Goal: Task Accomplishment & Management: Complete application form

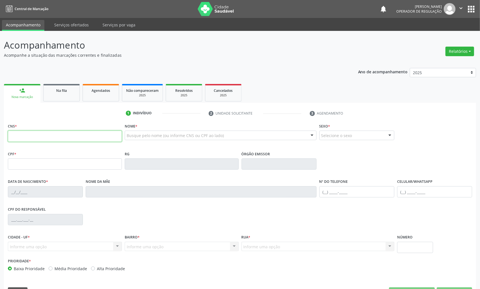
drag, startPoint x: 126, startPoint y: 141, endPoint x: 88, endPoint y: 136, distance: 38.8
click at [88, 136] on input "text" at bounding box center [65, 136] width 114 height 11
click at [72, 89] on div "Na fila" at bounding box center [61, 90] width 28 height 6
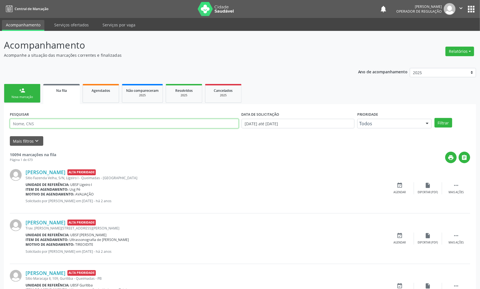
click at [67, 124] on input "text" at bounding box center [124, 124] width 229 height 10
type input "709008859464216"
click at [434, 118] on button "Filtrar" at bounding box center [443, 123] width 18 height 10
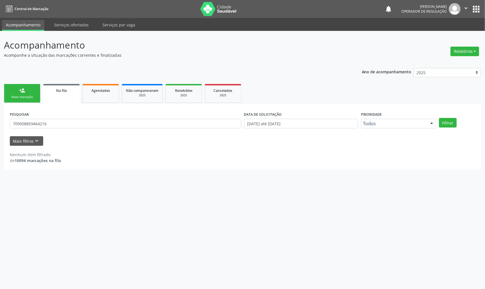
click at [53, 129] on div "PESQUISAR 709008859464216" at bounding box center [125, 121] width 234 height 22
click at [52, 125] on input "709008859464216" at bounding box center [126, 124] width 232 height 10
click at [35, 89] on link "person_add Nova marcação" at bounding box center [22, 93] width 36 height 19
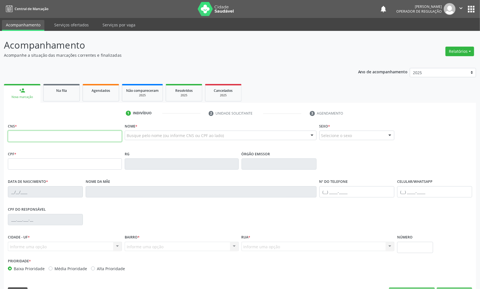
click at [32, 135] on input "text" at bounding box center [65, 136] width 114 height 11
paste input "709 0088 5946 4216"
type input "709 0088 5946 4216"
type input "059.266.814-21"
type input "[DATE]"
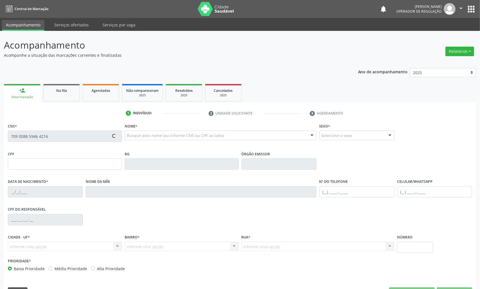
type input "[PERSON_NAME]"
type input "[PHONE_NUMBER]"
type input "1355"
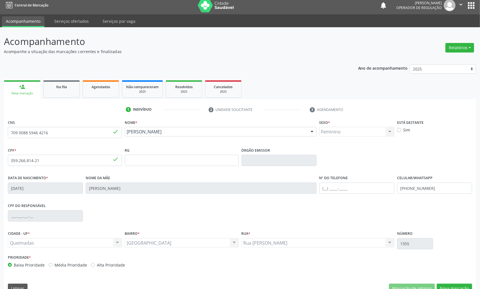
scroll to position [16, 0]
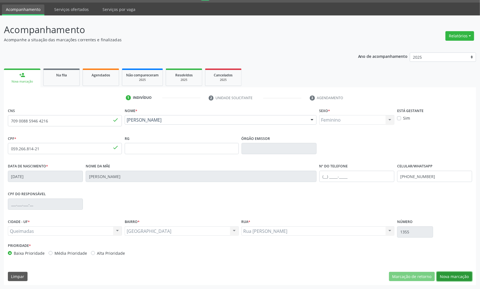
click at [449, 277] on button "Nova marcação" at bounding box center [454, 277] width 35 height 10
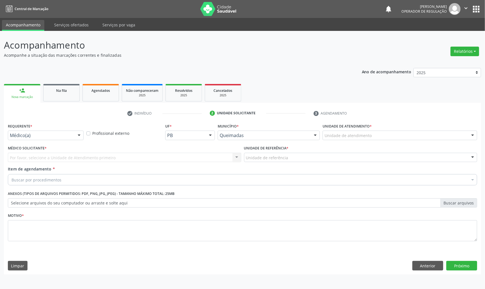
click at [74, 141] on div "Requerente * Médico(a) Médico(a) Enfermeiro(a) Paciente Nenhum resultado encont…" at bounding box center [45, 133] width 79 height 22
click at [74, 138] on div at bounding box center [46, 136] width 76 height 10
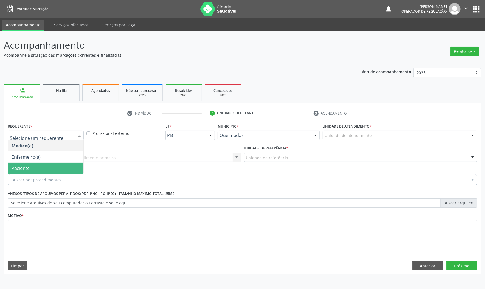
click at [64, 168] on span "Paciente" at bounding box center [45, 168] width 75 height 11
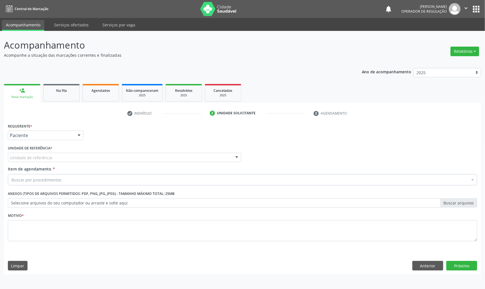
click at [81, 157] on div "Unidade de referência" at bounding box center [125, 158] width 234 height 10
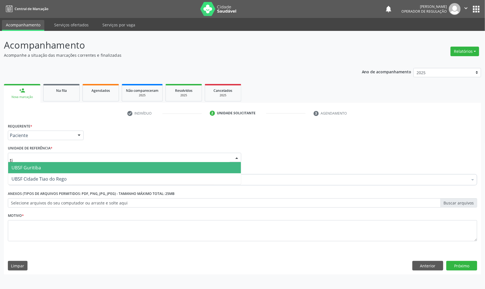
type input "tia"
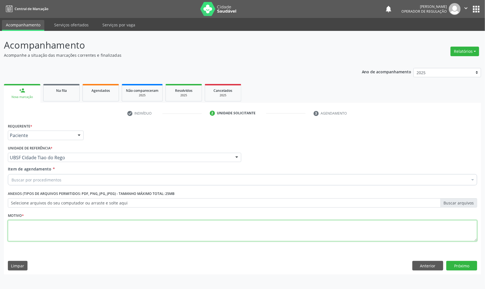
click at [299, 239] on textarea at bounding box center [243, 230] width 470 height 21
paste textarea "AVALIAÇÃO DE ROTINA 07/2025"
type textarea "AVALIAÇÃO DE ROTINA 07/2025"
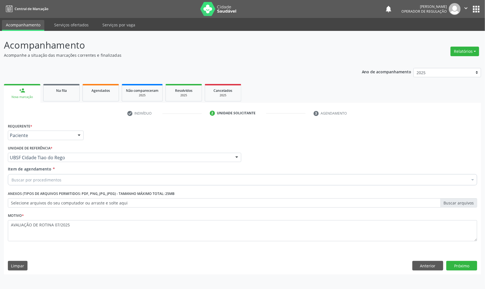
click at [135, 182] on div "Buscar por procedimentos" at bounding box center [243, 179] width 470 height 11
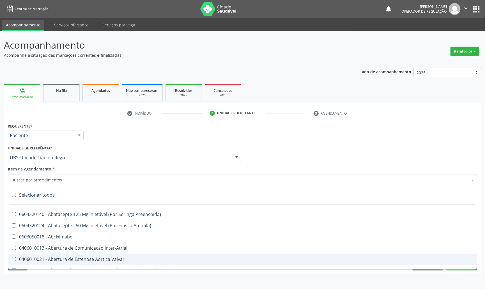
paste input "TRANSVAGINAL"
type input "TRANSVAGINAL"
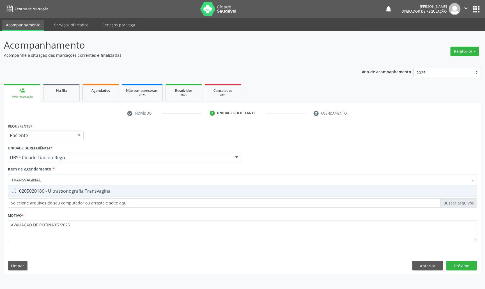
click at [138, 191] on div "0205020186 - Ultrassonografia Transvaginal" at bounding box center [243, 191] width 462 height 4
checkbox Transvaginal "true"
click at [453, 263] on div "Requerente * Paciente Médico(a) Enfermeiro(a) Paciente Nenhum resultado encontr…" at bounding box center [243, 198] width 478 height 152
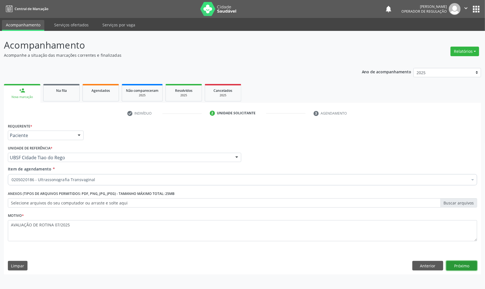
click at [454, 264] on button "Próximo" at bounding box center [462, 266] width 31 height 10
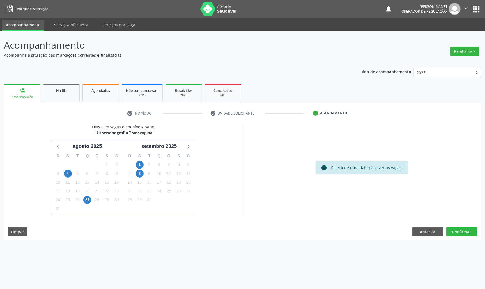
click at [164, 193] on div "25" at bounding box center [169, 191] width 10 height 9
click at [170, 193] on span "25" at bounding box center [169, 191] width 8 height 8
click at [463, 232] on button "Confirmar" at bounding box center [462, 232] width 31 height 10
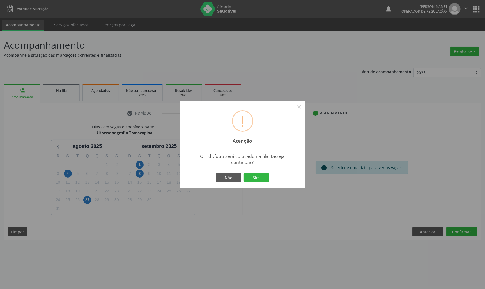
click at [244, 173] on button "Sim" at bounding box center [256, 178] width 25 height 10
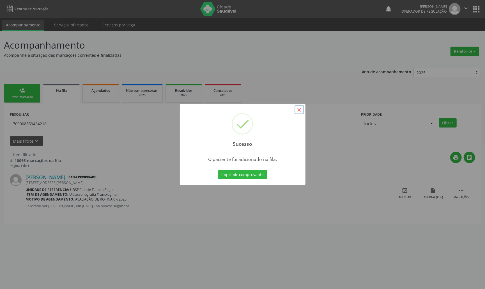
click at [298, 105] on button "×" at bounding box center [300, 110] width 10 height 10
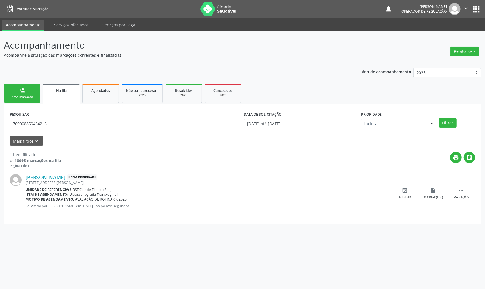
click at [28, 96] on div "Nova marcação" at bounding box center [22, 97] width 28 height 4
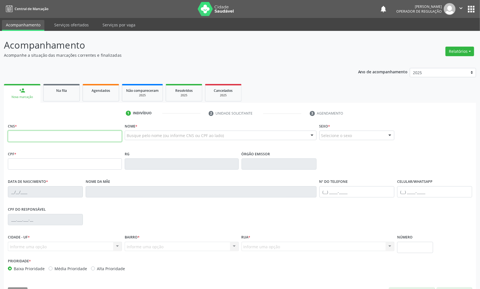
click at [53, 139] on input "text" at bounding box center [65, 136] width 114 height 11
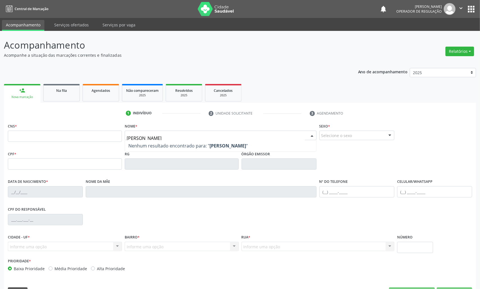
click at [138, 137] on input "[PERSON_NAME]" at bounding box center [216, 138] width 178 height 11
type input "[PERSON_NAME]"
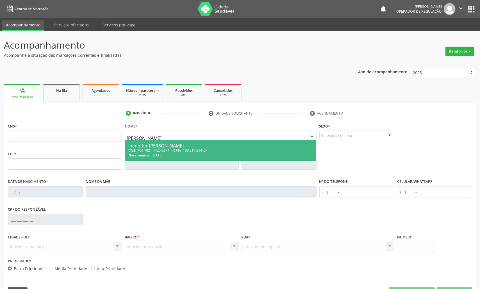
click at [154, 156] on span "[DATE]" at bounding box center [157, 155] width 11 height 5
type input "704 1021 4420 9274"
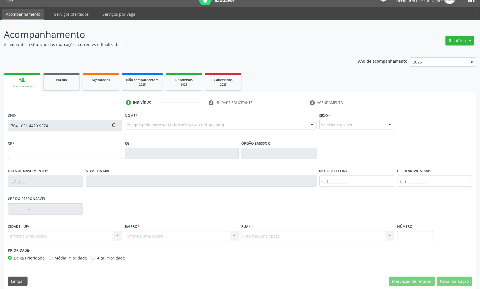
scroll to position [16, 0]
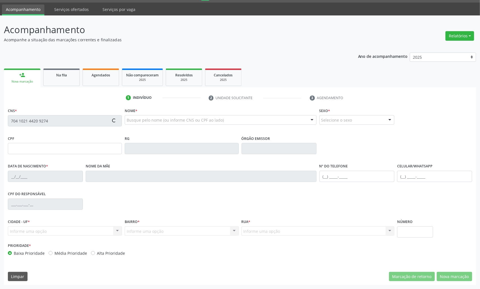
type input "109.517.314-67"
type input "[DATE]"
type input "[PERSON_NAME]"
type input "[PHONE_NUMBER]"
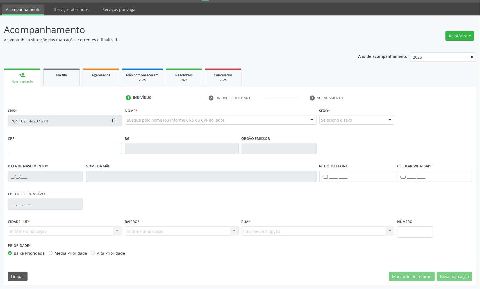
type input "368"
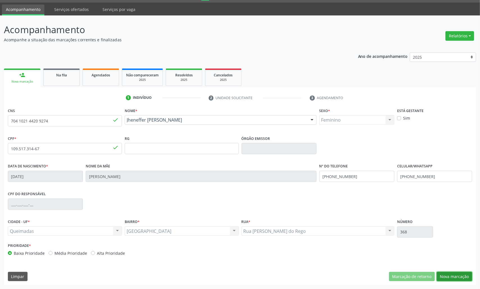
click at [456, 281] on button "Nova marcação" at bounding box center [454, 277] width 35 height 10
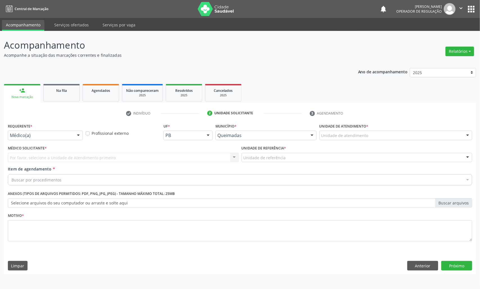
scroll to position [0, 0]
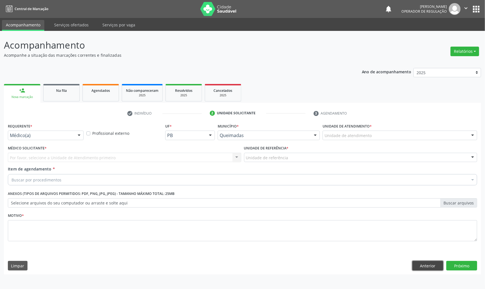
click at [418, 262] on button "Anterior" at bounding box center [428, 266] width 31 height 10
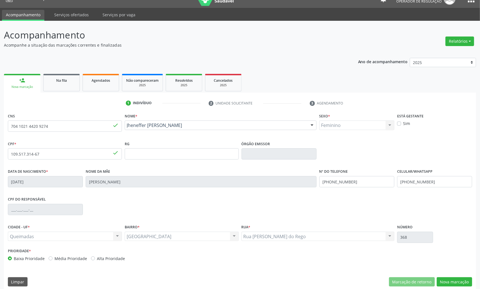
scroll to position [16, 0]
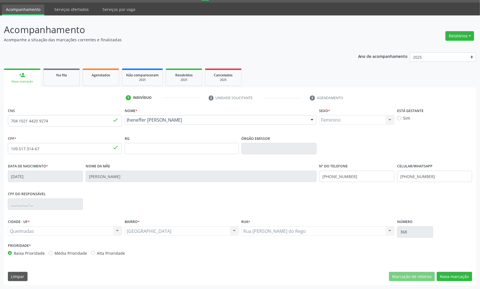
click at [462, 270] on div "CNS 704 1021 4420 9274 done Nome * [PERSON_NAME] [PERSON_NAME] CNS: 704 1021 44…" at bounding box center [240, 195] width 472 height 179
click at [463, 275] on button "Nova marcação" at bounding box center [454, 277] width 35 height 10
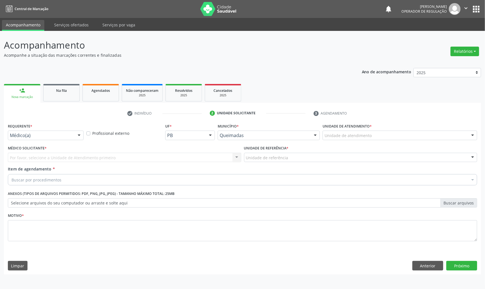
click at [57, 119] on div "check Indivíduo 2 Unidade solicitante 3 Agendamento CNS 704 1021 4420 9274 done…" at bounding box center [243, 192] width 478 height 166
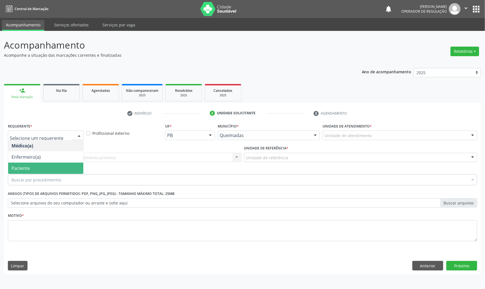
drag, startPoint x: 50, startPoint y: 167, endPoint x: 74, endPoint y: 157, distance: 26.2
click at [51, 166] on span "Paciente" at bounding box center [45, 168] width 75 height 11
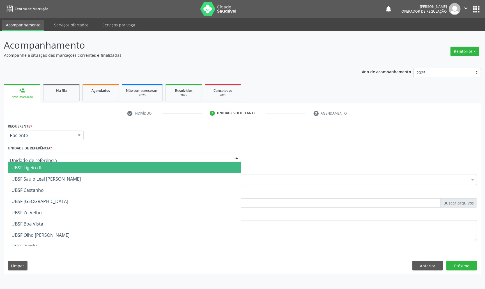
click at [87, 155] on div at bounding box center [125, 158] width 234 height 10
type input "SA"
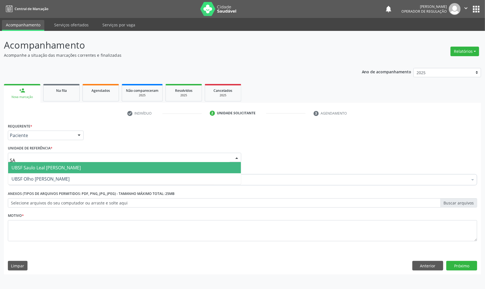
click at [78, 170] on span "UBSF Saulo Leal [PERSON_NAME]" at bounding box center [46, 168] width 69 height 6
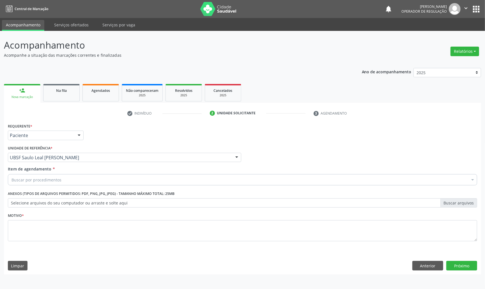
click at [70, 183] on div "Buscar por procedimentos" at bounding box center [243, 179] width 470 height 11
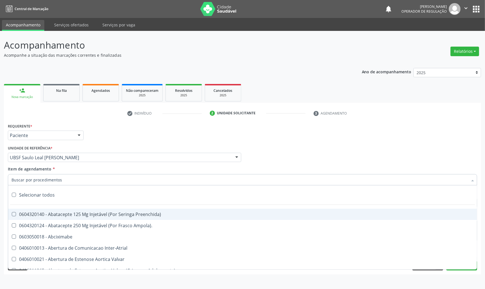
paste input "TRANSVAGINAL"
type input "TRANSVAGINAL"
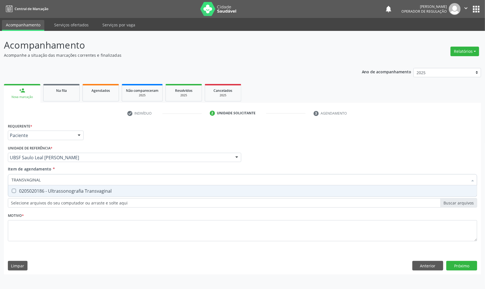
click at [71, 195] on span "0205020186 - Ultrassonografia Transvaginal" at bounding box center [242, 190] width 469 height 11
checkbox Transvaginal "true"
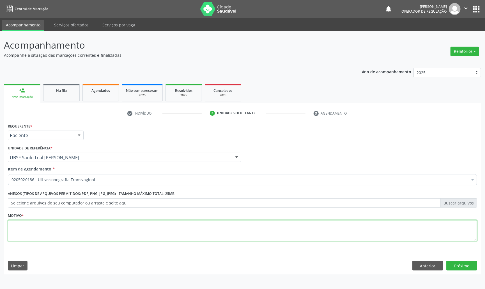
click at [52, 222] on textarea at bounding box center [243, 230] width 470 height 21
paste textarea "AVALIAÇÃO DE ROTINA 07/2025"
type textarea "AVALIAÇÃO DE ROTINA 07/2025 CISTO"
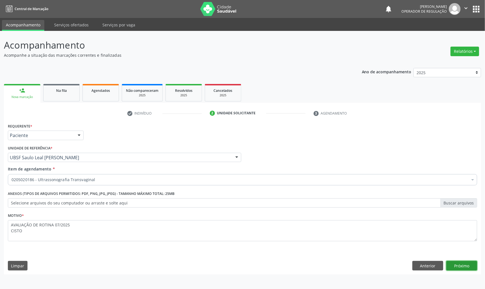
click button "Próximo" at bounding box center [462, 266] width 31 height 10
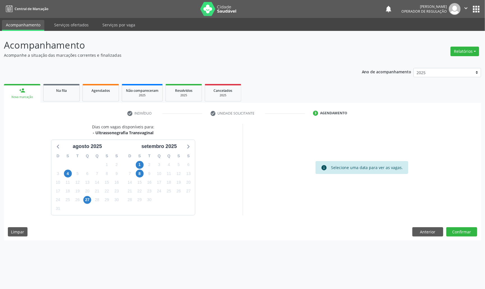
click at [160, 202] on div "1" at bounding box center [159, 199] width 10 height 9
click at [468, 232] on button "Confirmar" at bounding box center [462, 232] width 31 height 10
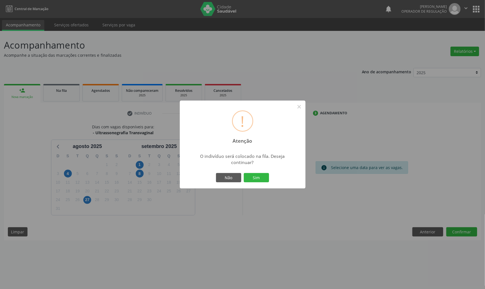
click at [244, 173] on button "Sim" at bounding box center [256, 178] width 25 height 10
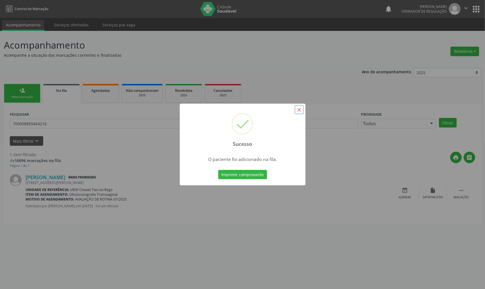
click at [299, 111] on button "×" at bounding box center [300, 110] width 10 height 10
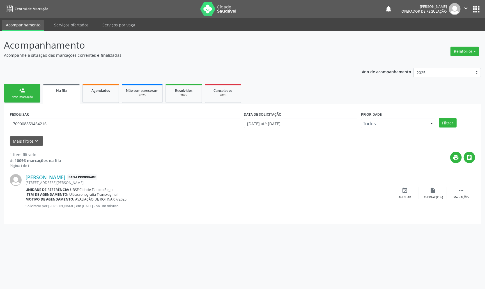
click at [30, 101] on link "person_add Nova marcação" at bounding box center [22, 93] width 36 height 19
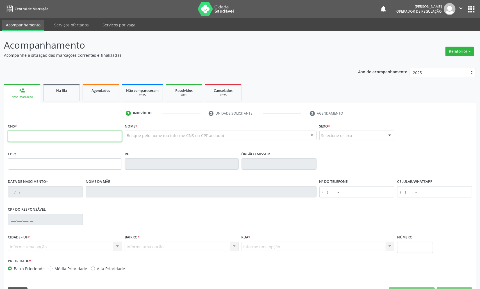
click at [28, 139] on input "text" at bounding box center [65, 136] width 114 height 11
type input "704 8010 3450 4347"
type input "078.189.454-90"
type input "[DATE]"
type input "[PERSON_NAME]"
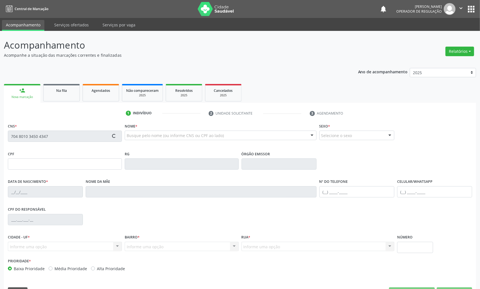
type input "[PHONE_NUMBER]"
type input "009.713.734-00"
type input "1229"
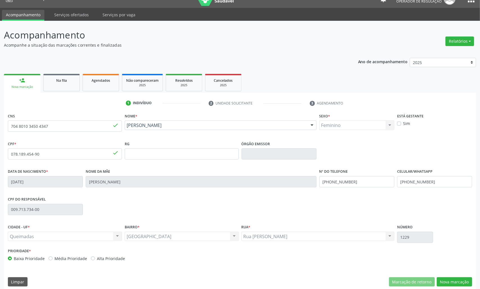
scroll to position [16, 0]
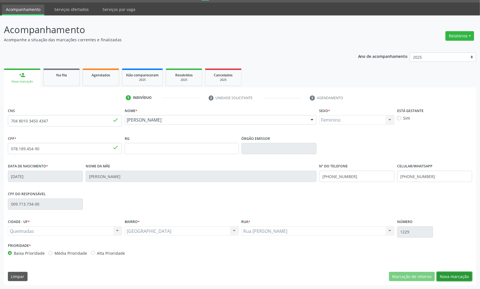
click at [456, 274] on button "Nova marcação" at bounding box center [454, 277] width 35 height 10
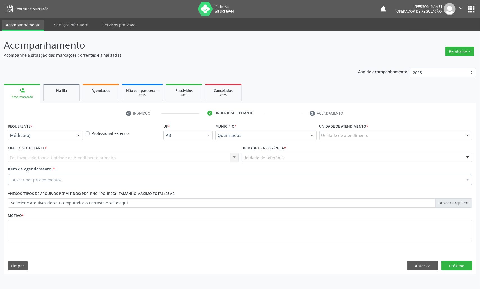
scroll to position [0, 0]
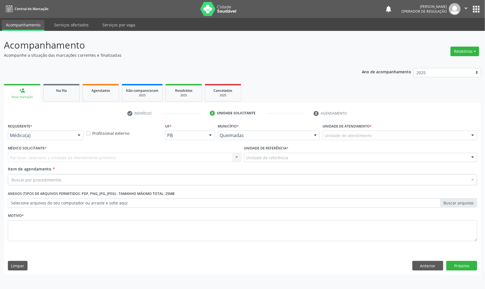
drag, startPoint x: 51, startPoint y: 135, endPoint x: 42, endPoint y: 154, distance: 20.7
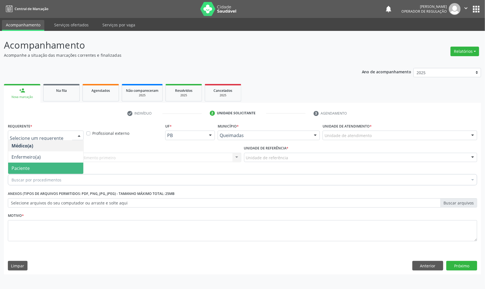
click at [41, 167] on span "Paciente" at bounding box center [45, 168] width 75 height 11
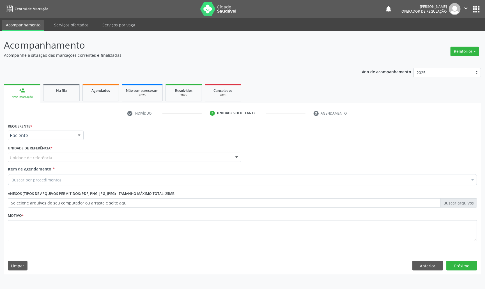
click at [53, 156] on div "Unidade de referência" at bounding box center [125, 158] width 234 height 10
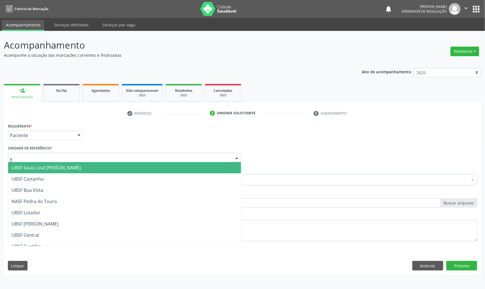
type input "TI"
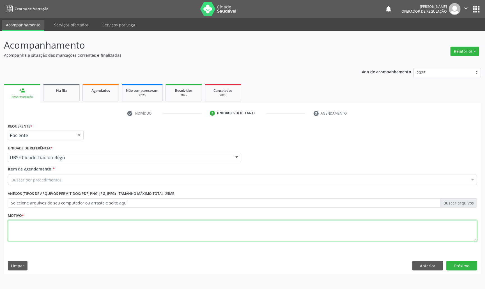
paste textarea "AVALIAÇÃO DE ROTINA 07/2025"
type textarea "AVALIAÇÃO DE ROTINA 07/2025 MENSTRUAÇÃO IRREGULAR"
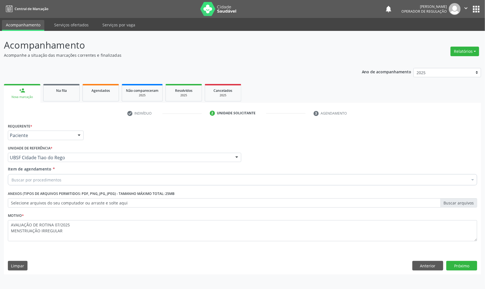
drag, startPoint x: 41, startPoint y: 174, endPoint x: 40, endPoint y: 178, distance: 3.7
click at [41, 175] on div "Buscar por procedimentos" at bounding box center [243, 179] width 470 height 11
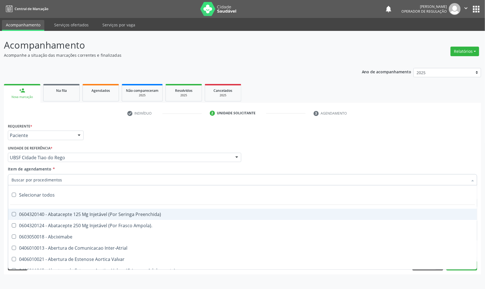
click at [40, 179] on input "Item de agendamento *" at bounding box center [240, 179] width 457 height 11
paste input "TRANSVAGINAL"
type input "TRANSVAGINAL"
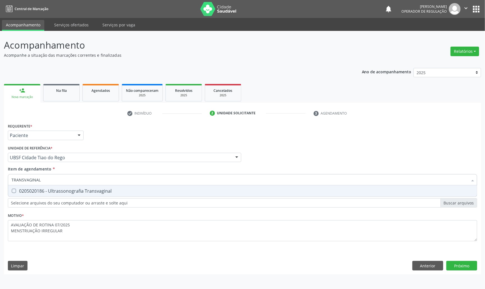
click at [48, 189] on div "0205020186 - Ultrassonografia Transvaginal" at bounding box center [243, 191] width 462 height 4
checkbox Transvaginal "true"
click at [451, 261] on div "Requerente * Paciente Médico(a) Enfermeiro(a) Paciente Nenhum resultado encontr…" at bounding box center [243, 198] width 478 height 152
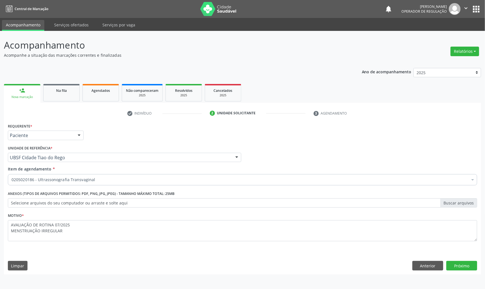
click at [460, 265] on span "0603050018 - Abciximabe" at bounding box center [242, 269] width 469 height 11
click at [460, 266] on button "Próximo" at bounding box center [462, 266] width 31 height 10
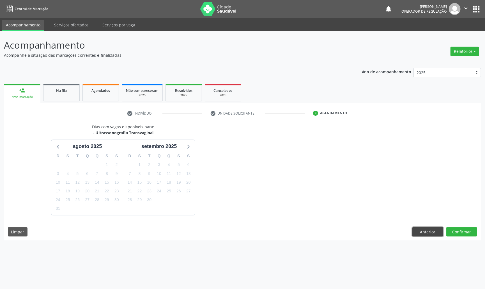
click at [427, 233] on button "Anterior" at bounding box center [428, 232] width 31 height 10
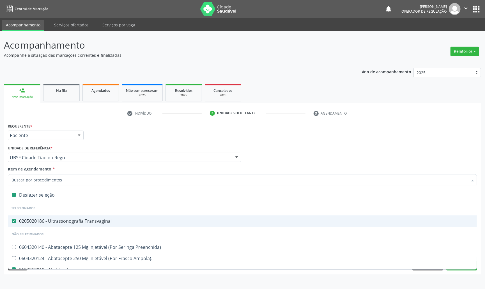
click at [90, 221] on div "0205020186 - Ultrassonografia Transvaginal" at bounding box center [243, 221] width 462 height 4
checkbox Transvaginal "false"
click at [80, 202] on li "Selecionados" at bounding box center [242, 207] width 469 height 15
click at [67, 197] on div "Desfazer seleção" at bounding box center [242, 194] width 469 height 11
checkbox Abciximabe "false"
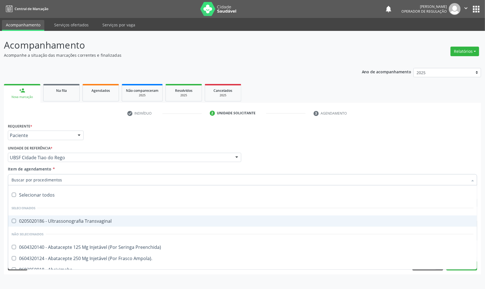
click at [4, 176] on div "Requerente * Paciente Médico(a) Enfermeiro(a) Paciente Nenhum resultado encontr…" at bounding box center [243, 198] width 478 height 152
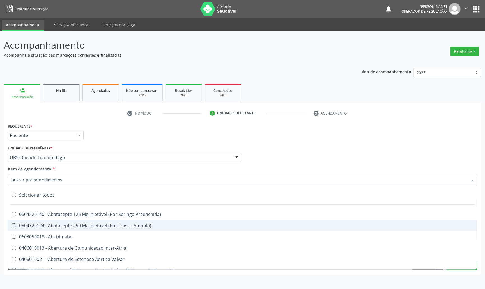
paste input "TRANSVAGINAL"
type input "TRANSVAGINAL"
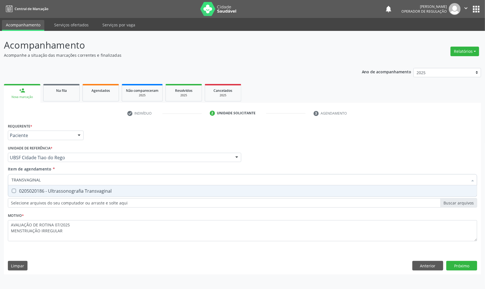
click at [36, 193] on div "0205020186 - Ultrassonografia Transvaginal" at bounding box center [243, 191] width 462 height 4
checkbox Transvaginal "true"
click at [464, 268] on div "Requerente * Paciente Médico(a) Enfermeiro(a) Paciente Nenhum resultado encontr…" at bounding box center [243, 198] width 478 height 152
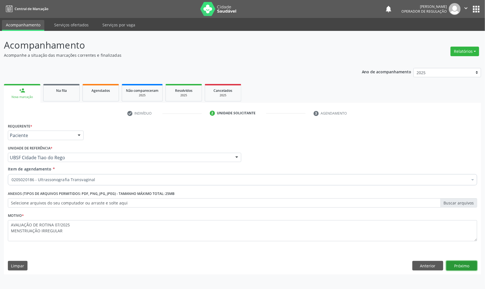
click at [464, 268] on button "Próximo" at bounding box center [462, 266] width 31 height 10
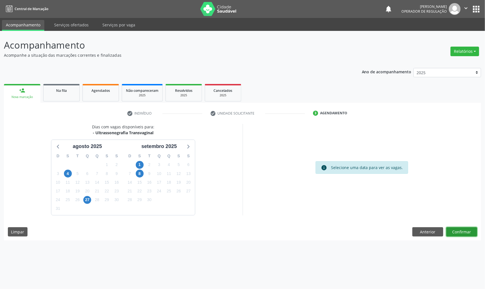
click at [463, 231] on button "Confirmar" at bounding box center [462, 232] width 31 height 10
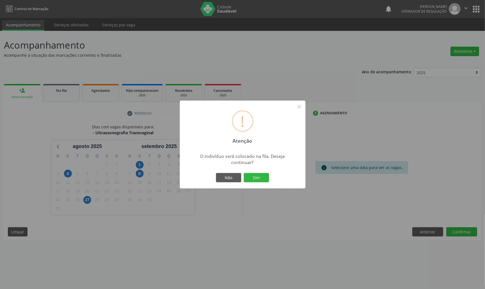
click at [244, 173] on button "Sim" at bounding box center [256, 178] width 25 height 10
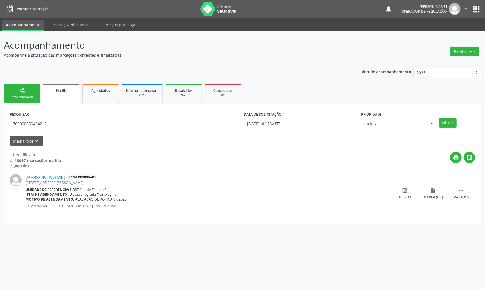
click at [15, 97] on div "Nova marcação" at bounding box center [22, 97] width 28 height 4
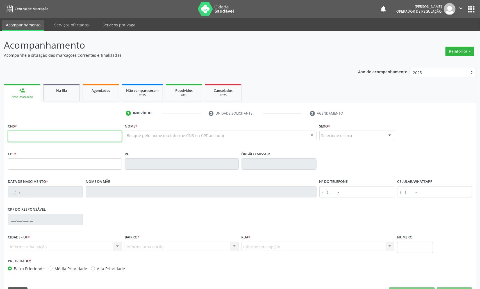
click at [109, 136] on input "text" at bounding box center [65, 136] width 114 height 11
type input "708 0068 0024 4228"
type input "065.538.634-31"
type input "[DATE]"
type input "Tereza Antônia da Conceição"
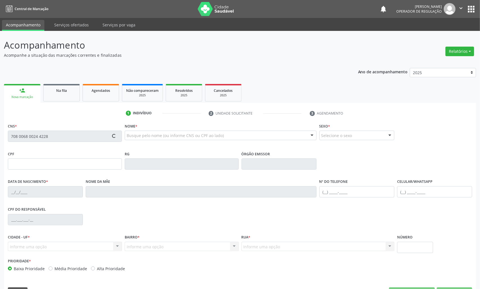
type input "[PHONE_NUMBER]"
type input "110"
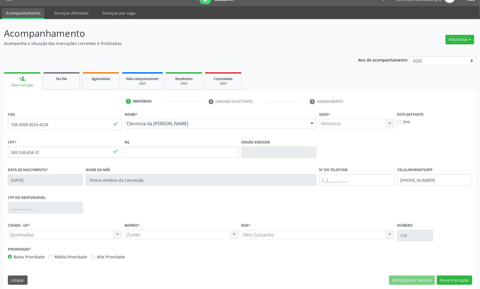
scroll to position [16, 0]
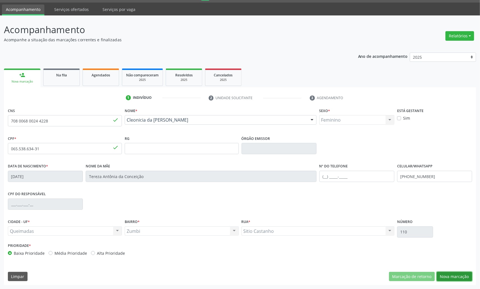
click at [462, 278] on button "Nova marcação" at bounding box center [454, 277] width 35 height 10
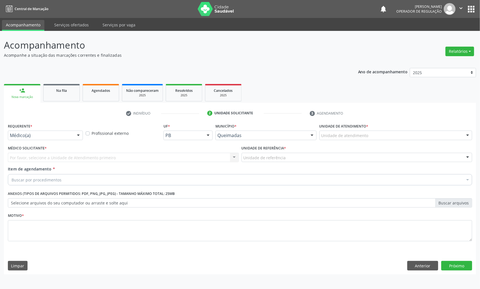
scroll to position [0, 0]
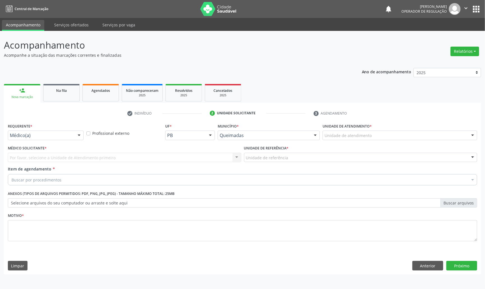
drag, startPoint x: 35, startPoint y: 136, endPoint x: 28, endPoint y: 164, distance: 28.9
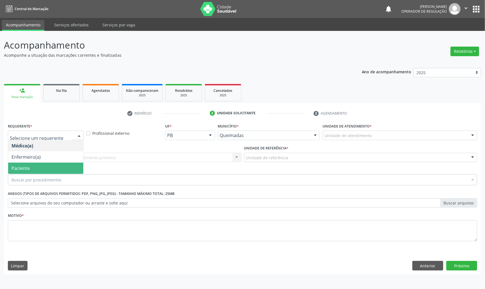
click at [28, 174] on span "Paciente" at bounding box center [45, 168] width 75 height 11
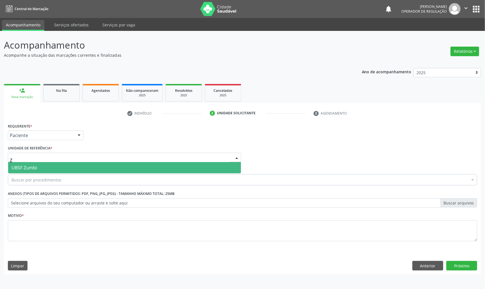
type input "ZU"
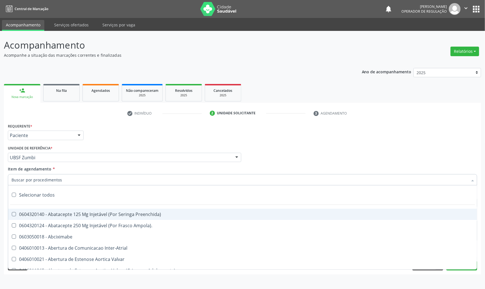
paste input "TRANSVAGINAL"
type input "TRANSVAGINAL"
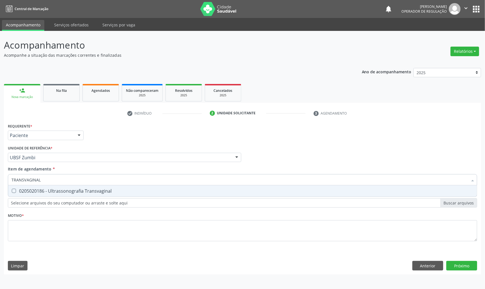
click at [34, 190] on div "0205020186 - Ultrassonografia Transvaginal" at bounding box center [243, 191] width 462 height 4
checkbox Transvaginal "true"
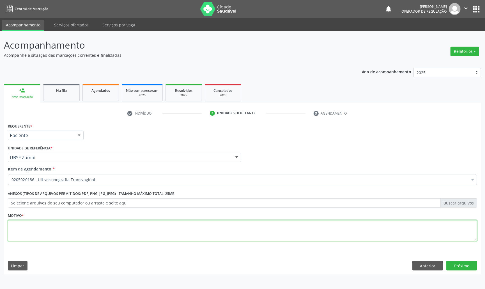
click at [85, 229] on textarea at bounding box center [243, 230] width 470 height 21
paste textarea "AVALIAÇÃO DE ROTINA 07/2025"
type textarea "AVALIAÇÃO DE ROTINA 07/2025 MIOMA"
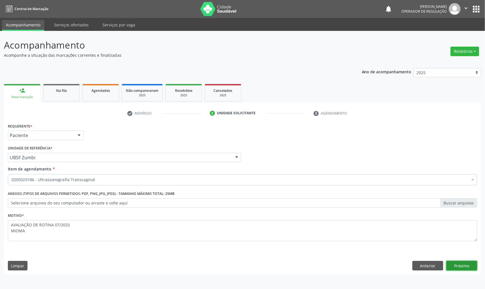
click button "Próximo" at bounding box center [462, 266] width 31 height 10
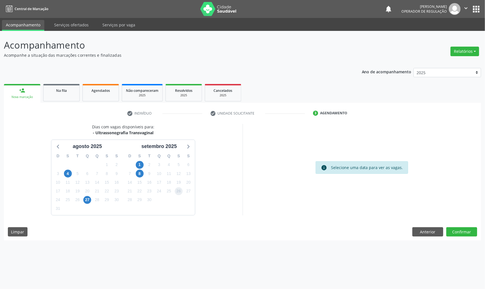
click at [180, 190] on span "26" at bounding box center [179, 191] width 8 height 8
click at [469, 233] on button "Confirmar" at bounding box center [462, 232] width 31 height 10
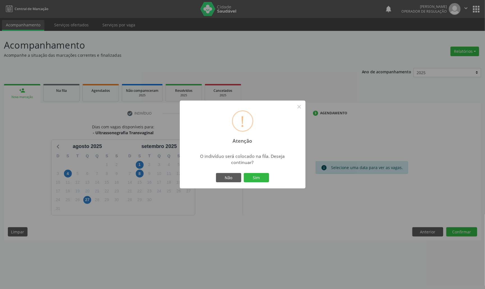
click at [244, 173] on button "Sim" at bounding box center [256, 178] width 25 height 10
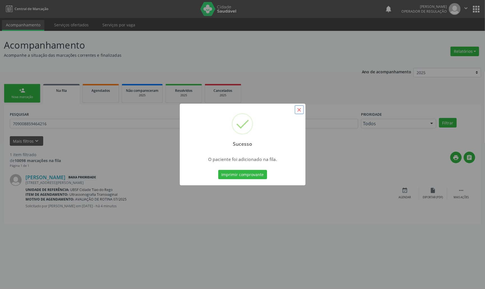
click at [299, 108] on button "×" at bounding box center [300, 110] width 10 height 10
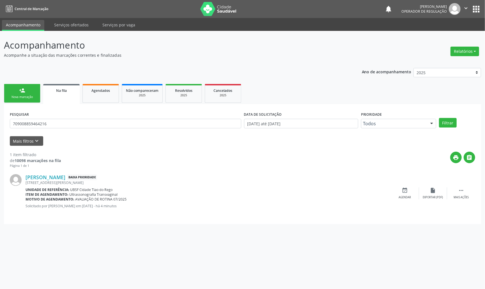
click at [33, 93] on link "person_add Nova marcação" at bounding box center [22, 93] width 36 height 19
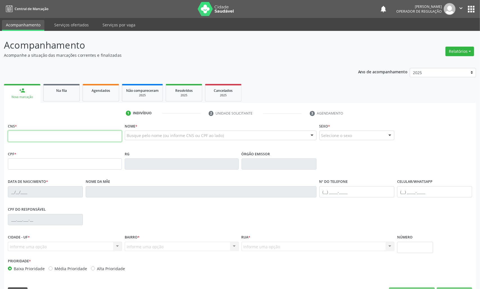
click at [98, 136] on input "text" at bounding box center [65, 136] width 114 height 11
type input "702 8035 0921 5870"
type input "623.574.924-49"
type input "[DATE]"
type input "Severina da Conceição Calafange"
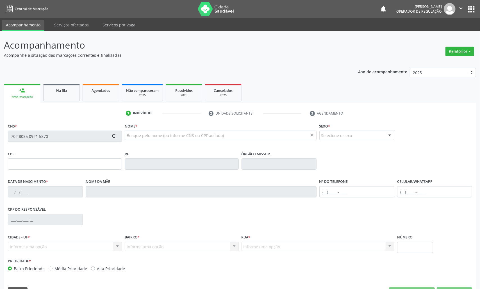
type input "[PHONE_NUMBER]"
type input "61"
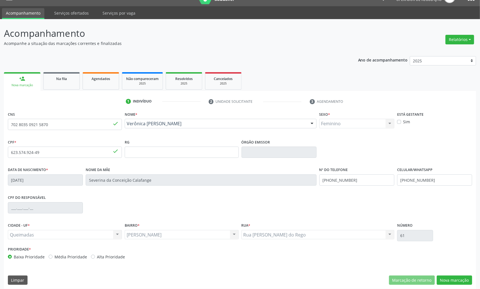
scroll to position [16, 0]
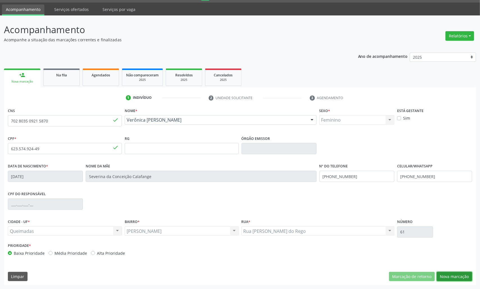
click at [457, 276] on button "Nova marcação" at bounding box center [454, 277] width 35 height 10
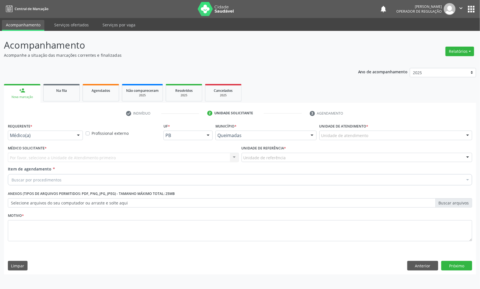
scroll to position [0, 0]
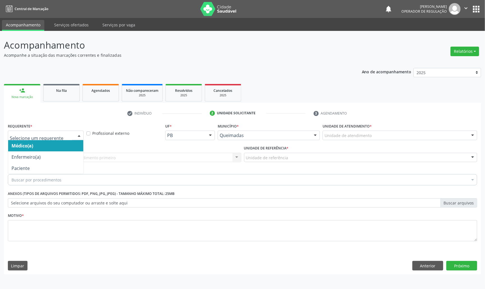
drag, startPoint x: 40, startPoint y: 135, endPoint x: 39, endPoint y: 166, distance: 31.5
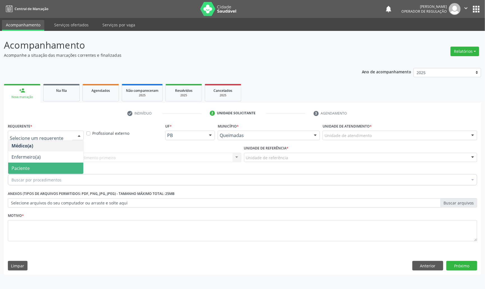
click at [38, 172] on span "Paciente" at bounding box center [45, 168] width 75 height 11
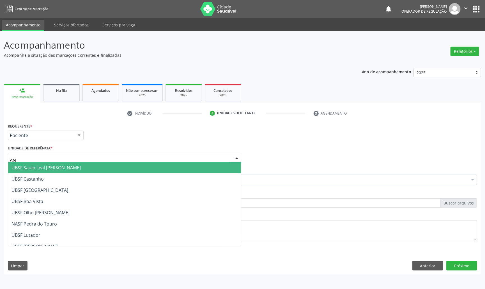
type input "ANI"
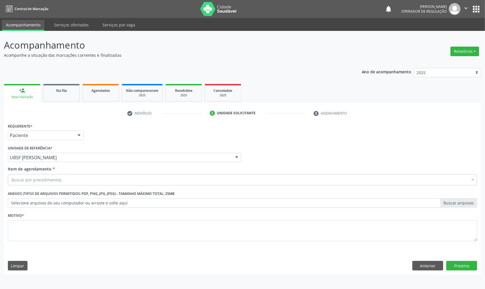
paste input "AVALIAÇÃO DE ROTINA 07/2025"
type input "AVALIAÇÃO DE ROTINA 07/2025"
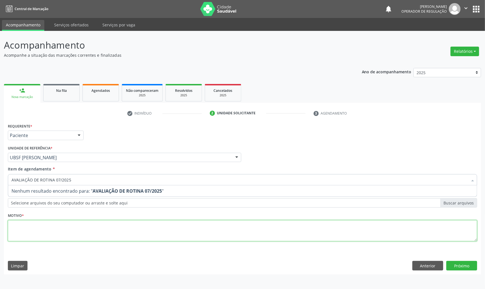
click at [48, 226] on div "Requerente * Paciente Médico(a) Enfermeiro(a) Paciente Nenhum resultado encontr…" at bounding box center [243, 185] width 470 height 127
paste textarea "AVALIAÇÃO DE ROTINA 07/2025"
type textarea "AVALIAÇÃO DE ROTINA 07/2025"
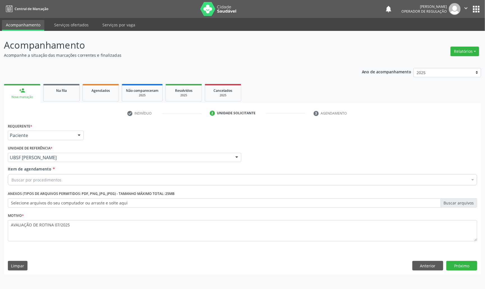
click at [60, 184] on div "Buscar por procedimentos" at bounding box center [243, 179] width 470 height 11
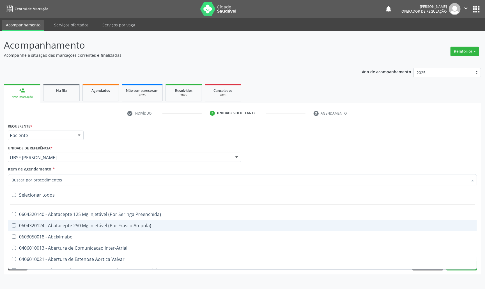
paste input "TRANSVAGINAL"
type input "TRANSVAGINAL"
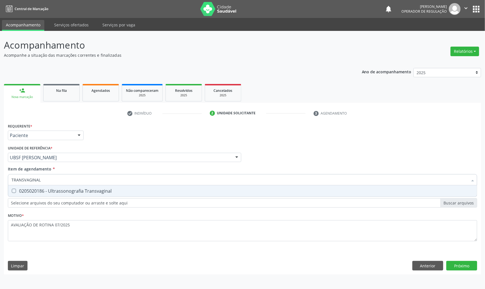
drag, startPoint x: 60, startPoint y: 188, endPoint x: 66, endPoint y: 184, distance: 7.3
click at [60, 188] on span "0205020186 - Ultrassonografia Transvaginal" at bounding box center [242, 190] width 469 height 11
checkbox Transvaginal "true"
click at [472, 267] on div "Requerente * Paciente Médico(a) Enfermeiro(a) Paciente Nenhum resultado encontr…" at bounding box center [243, 198] width 478 height 152
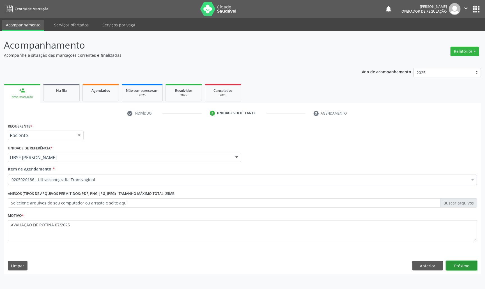
click at [464, 268] on button "Próximo" at bounding box center [462, 266] width 31 height 10
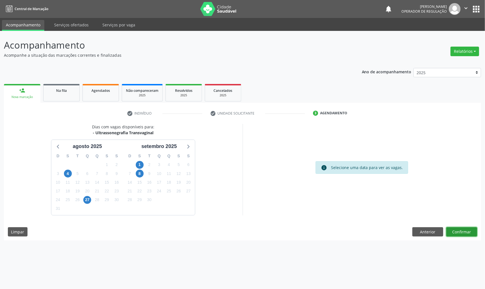
click at [460, 235] on button "Confirmar" at bounding box center [462, 232] width 31 height 10
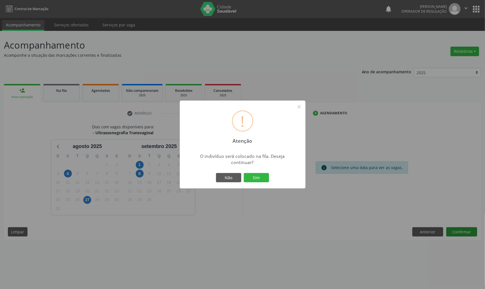
click at [244, 173] on button "Sim" at bounding box center [256, 178] width 25 height 10
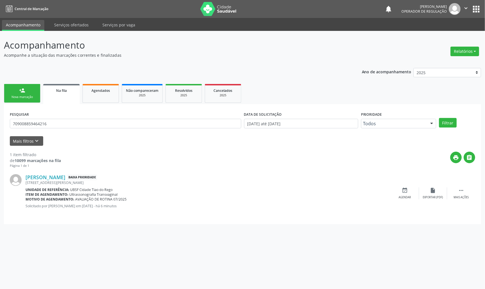
click at [29, 92] on link "person_add Nova marcação" at bounding box center [22, 93] width 36 height 19
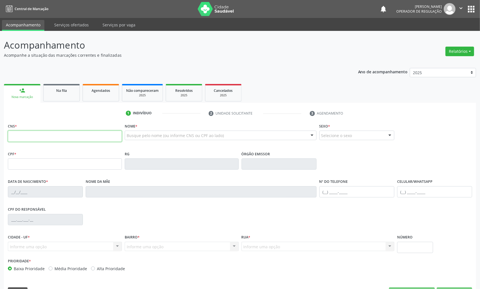
click at [25, 136] on input "text" at bounding box center [65, 136] width 114 height 11
type input "700 5087 8616 6859"
type input "017.262.204-27"
type input "[DATE]"
type input "[PERSON_NAME]"
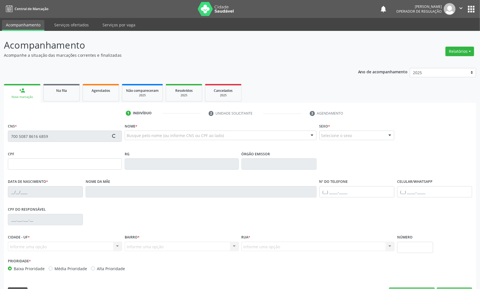
type input "[PHONE_NUMBER]"
type input "200"
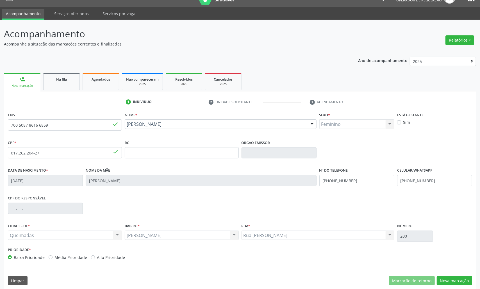
scroll to position [16, 0]
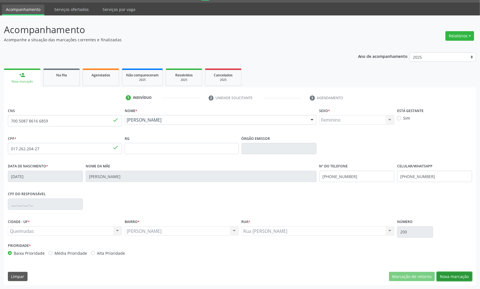
drag, startPoint x: 457, startPoint y: 279, endPoint x: 446, endPoint y: 275, distance: 12.4
click at [456, 279] on button "Nova marcação" at bounding box center [454, 277] width 35 height 10
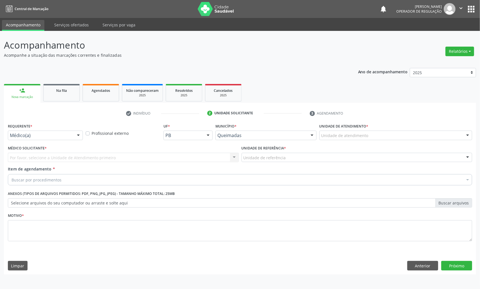
scroll to position [0, 0]
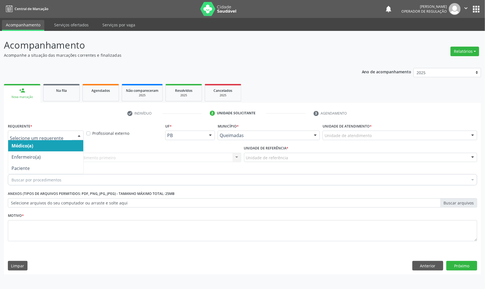
drag, startPoint x: 76, startPoint y: 138, endPoint x: 48, endPoint y: 161, distance: 36.1
click at [73, 140] on div "Médico(a) Enfermeiro(a) Paciente Nenhum resultado encontrado para: " " Não há n…" at bounding box center [46, 136] width 76 height 10
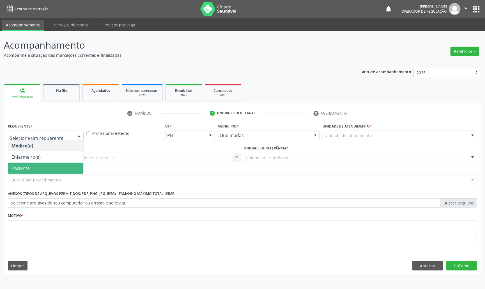
click at [48, 164] on span "Paciente" at bounding box center [45, 168] width 75 height 11
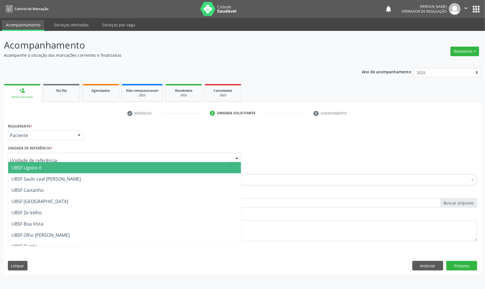
click at [73, 158] on div at bounding box center [125, 158] width 234 height 10
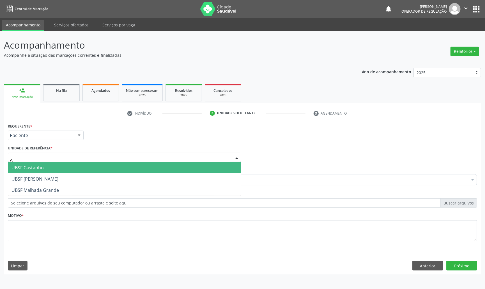
type input "AN"
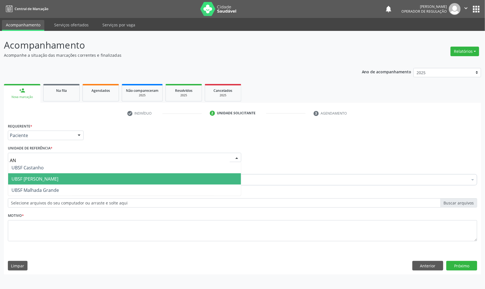
click at [71, 175] on span "UBSF [PERSON_NAME]" at bounding box center [124, 178] width 233 height 11
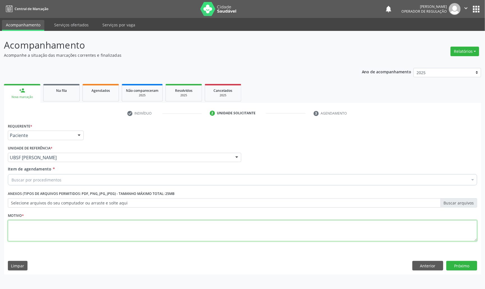
click at [64, 234] on textarea at bounding box center [243, 230] width 470 height 21
paste textarea "TRANSVAGINAL"
type textarea "TRANSVAGINAL"
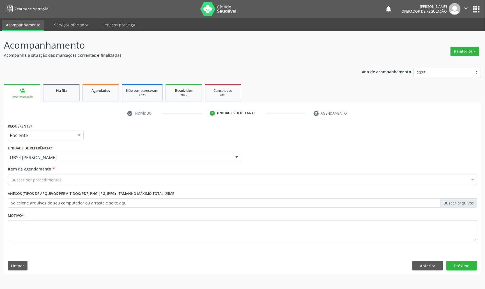
click at [76, 181] on div "Buscar por procedimentos" at bounding box center [243, 179] width 470 height 11
paste input "TRANSVAGINAL"
type input "TRANSVAGINAL"
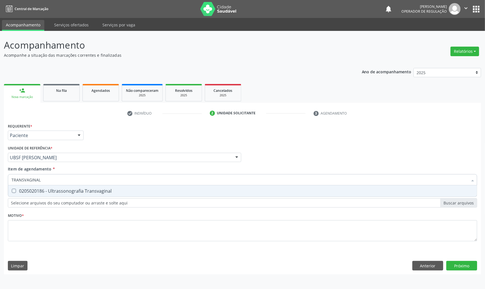
click at [148, 190] on div "0205020186 - Ultrassonografia Transvaginal" at bounding box center [243, 191] width 462 height 4
checkbox Transvaginal "true"
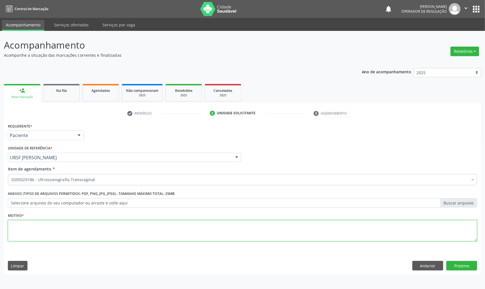
paste textarea "AVALIAÇÃO DE ROTINA 07/2025"
click at [129, 227] on textarea at bounding box center [243, 230] width 470 height 21
type textarea "AVALIAÇÃO DE ROTINA 07/2025 SOP"
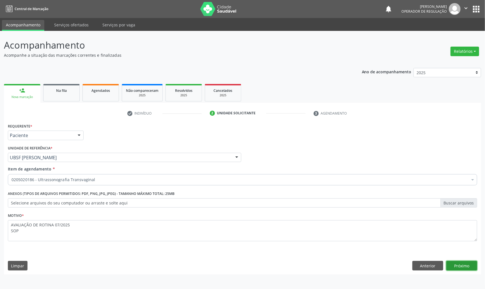
click button "Próximo" at bounding box center [462, 266] width 31 height 10
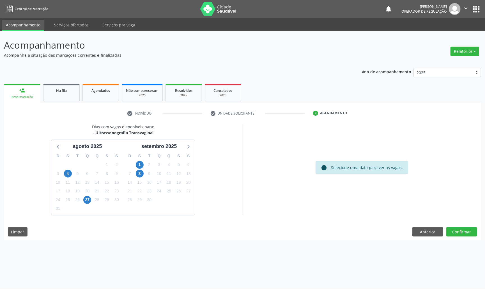
click at [171, 187] on div "25" at bounding box center [169, 191] width 8 height 9
click at [168, 192] on span "25" at bounding box center [169, 191] width 8 height 8
click at [449, 232] on button "Confirmar" at bounding box center [462, 232] width 31 height 10
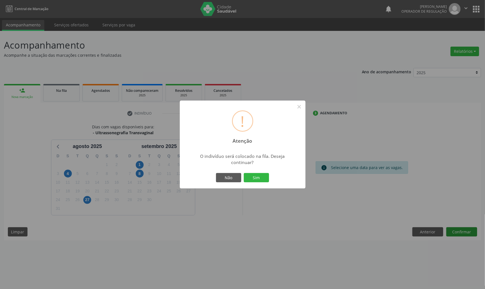
click at [244, 173] on button "Sim" at bounding box center [256, 178] width 25 height 10
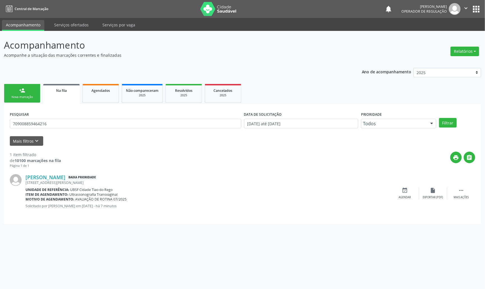
click at [30, 88] on link "person_add Nova marcação" at bounding box center [22, 93] width 36 height 19
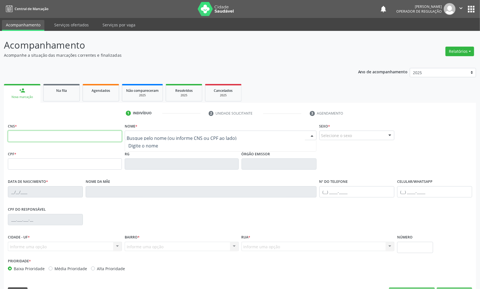
click at [113, 139] on input "text" at bounding box center [65, 136] width 114 height 11
type input "705 8044 8317 7433"
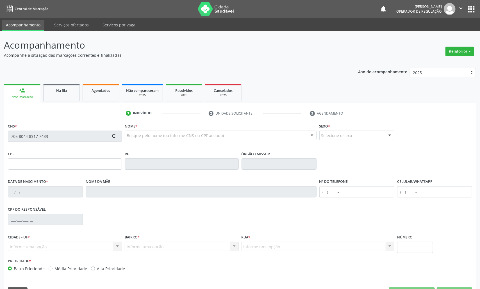
type input "073.808.624-05"
type input "[DATE]"
type input "[PERSON_NAME]"
type input "[PHONE_NUMBER]"
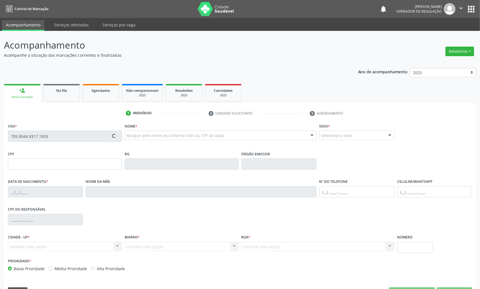
type input "S/N"
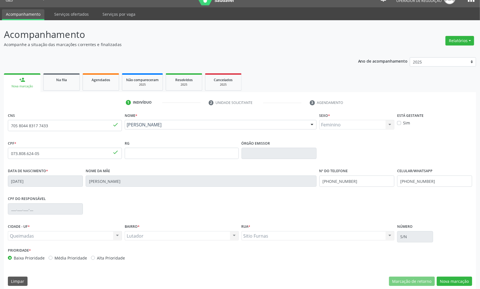
scroll to position [16, 0]
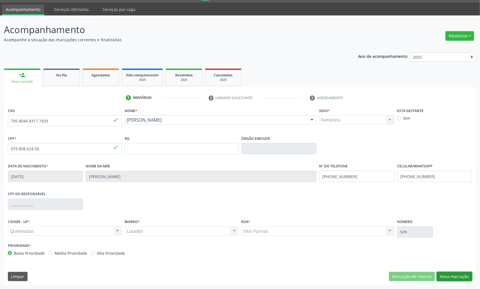
drag, startPoint x: 457, startPoint y: 272, endPoint x: 341, endPoint y: 246, distance: 118.5
click at [457, 272] on button "Nova marcação" at bounding box center [454, 277] width 35 height 10
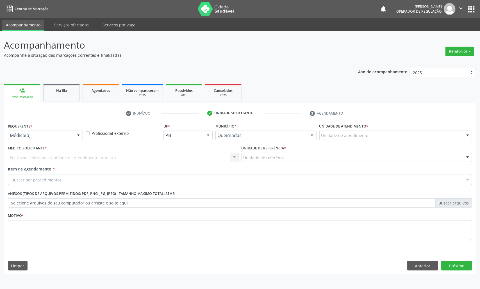
scroll to position [0, 0]
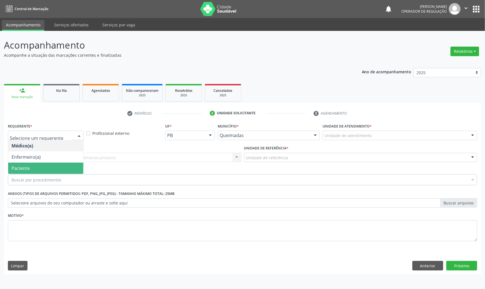
click at [31, 163] on span "Paciente" at bounding box center [45, 168] width 75 height 11
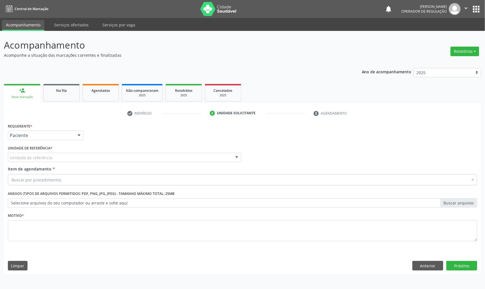
click at [48, 161] on div "Unidade de referência" at bounding box center [125, 158] width 234 height 10
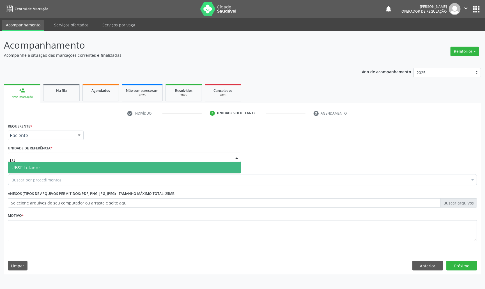
type input "LUT"
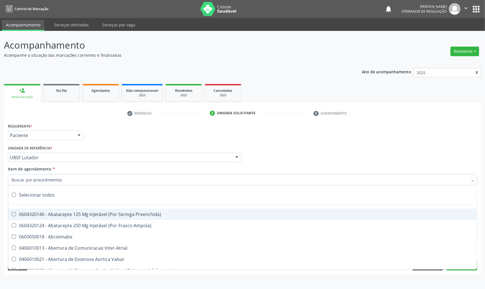
paste input "AVALIAÇÃO DE ROTINA 07/2025"
type input "AVALIAÇÃO DE ROTINA 07/2025"
click at [112, 161] on div "UBSF Lutador" at bounding box center [125, 158] width 234 height 10
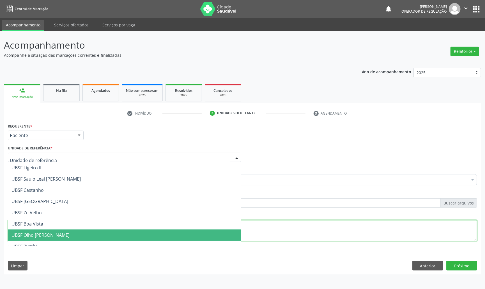
click at [266, 227] on textarea at bounding box center [243, 230] width 470 height 21
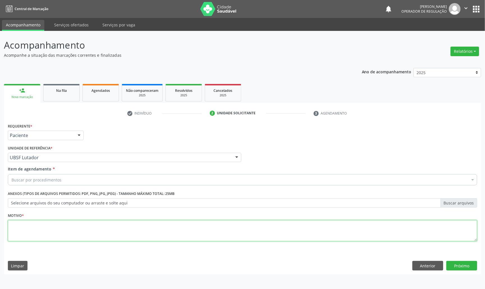
paste textarea "AVALIAÇÃO DE ROTINA 07/2025"
type textarea "AVALIAÇÃO DE ROTINA 07/2025 SOP"
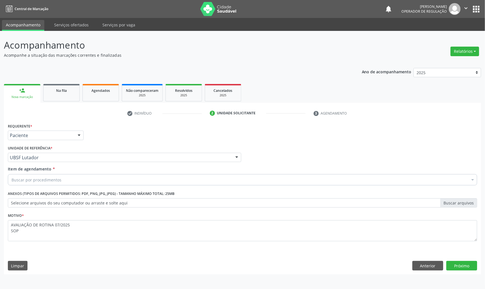
click at [107, 181] on div "Buscar por procedimentos" at bounding box center [243, 179] width 470 height 11
paste input "TRANSVAGINAL"
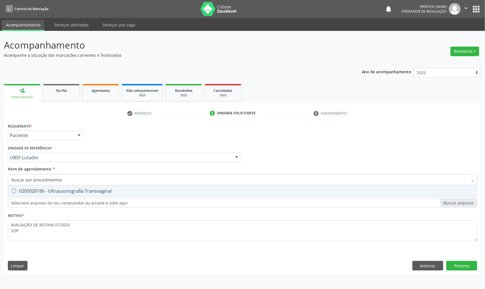
type input "TRANSVAGINAL"
click at [80, 191] on div "0205020186 - Ultrassonografia Transvaginal" at bounding box center [243, 191] width 462 height 4
checkbox Transvaginal "true"
click at [471, 272] on div "Requerente * Paciente Médico(a) Enfermeiro(a) Paciente Nenhum resultado encontr…" at bounding box center [243, 198] width 478 height 152
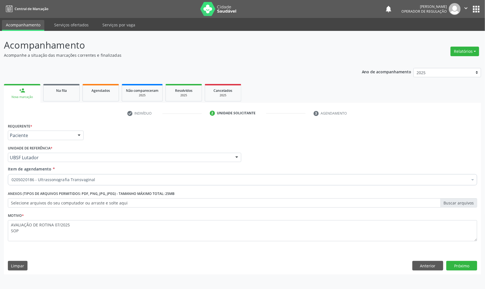
click at [469, 269] on span "0603050018 - Abciximabe" at bounding box center [242, 269] width 469 height 11
click at [468, 268] on button "Próximo" at bounding box center [462, 266] width 31 height 10
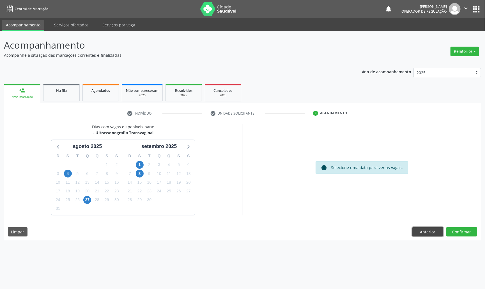
click at [435, 236] on button "Anterior" at bounding box center [428, 232] width 31 height 10
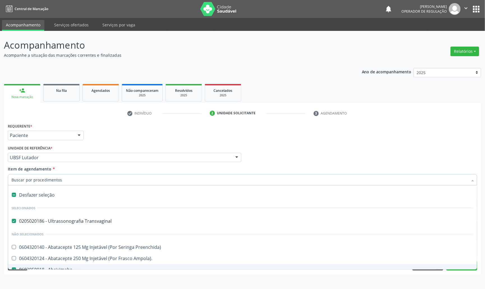
click at [65, 193] on div "Desfazer seleção" at bounding box center [242, 194] width 469 height 11
checkbox Transvaginal "false"
checkbox Abciximabe "false"
paste input "TRANSVAGINAL"
type input "TRANSVAGINAL"
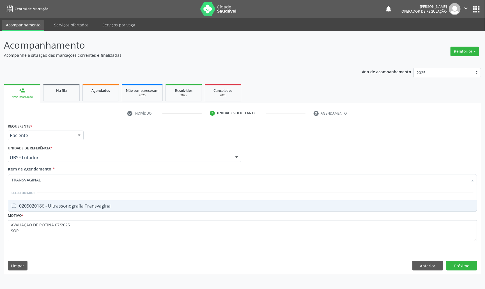
click at [84, 202] on span "0205020186 - Ultrassonografia Transvaginal" at bounding box center [242, 205] width 469 height 11
checkbox Transvaginal "true"
click at [451, 263] on div "Requerente * Paciente Médico(a) Enfermeiro(a) Paciente Nenhum resultado encontr…" at bounding box center [243, 198] width 478 height 152
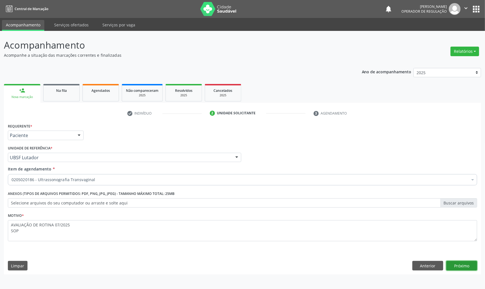
click at [458, 269] on button "Próximo" at bounding box center [462, 266] width 31 height 10
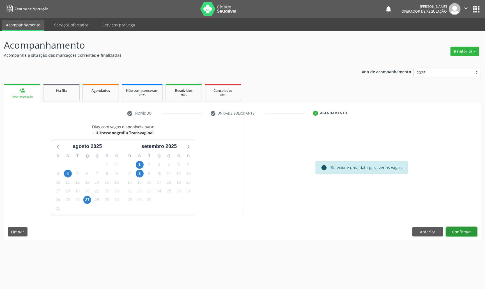
click at [469, 230] on button "Confirmar" at bounding box center [462, 232] width 31 height 10
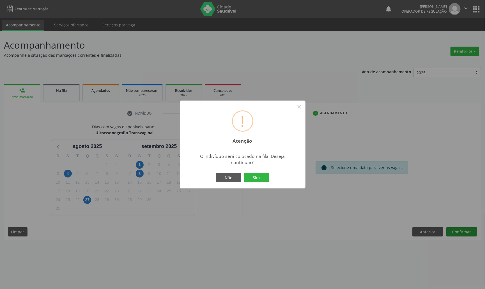
click at [244, 173] on button "Sim" at bounding box center [256, 178] width 25 height 10
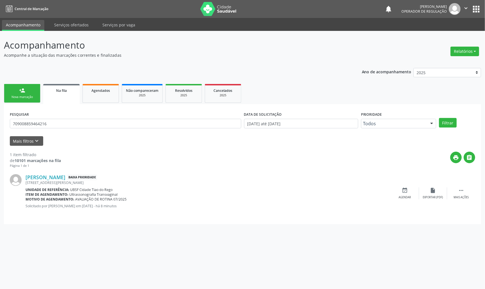
click at [24, 97] on div "Nova marcação" at bounding box center [22, 97] width 28 height 4
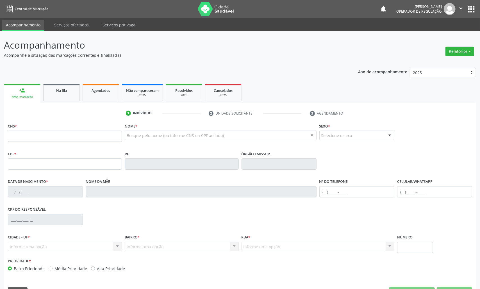
click at [25, 131] on div "CNS *" at bounding box center [65, 132] width 114 height 20
click at [25, 131] on input "text" at bounding box center [65, 136] width 114 height 11
type input "704 1021 2215 7875"
type input "927.959.194-00"
type input "[DATE]"
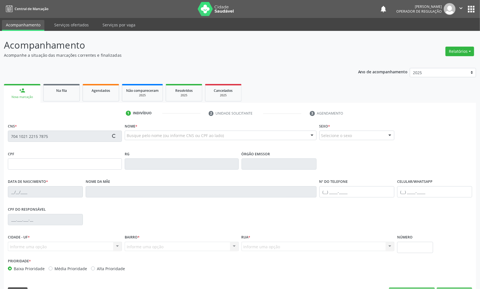
type input "[PERSON_NAME]"
type input "[PHONE_NUMBER]"
type input "S/N"
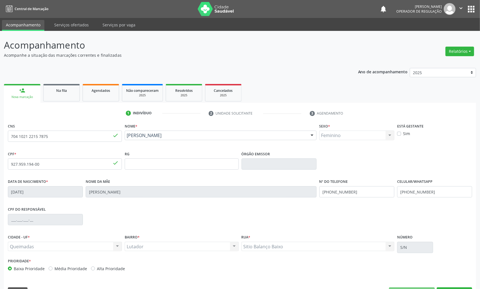
scroll to position [16, 0]
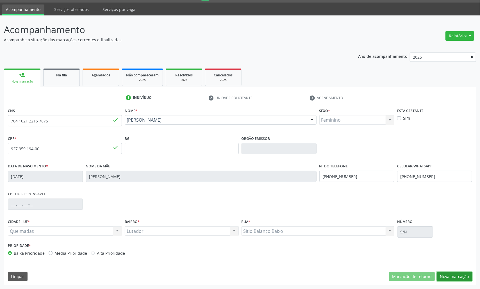
click at [465, 278] on button "Nova marcação" at bounding box center [454, 277] width 35 height 10
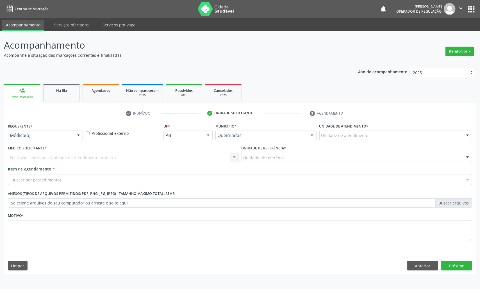
scroll to position [0, 0]
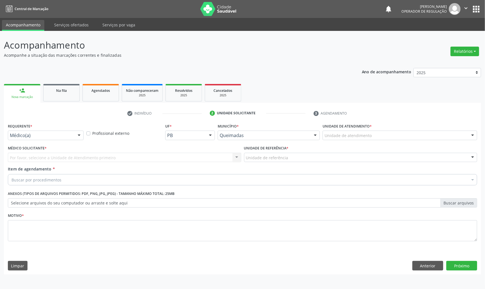
drag, startPoint x: 70, startPoint y: 135, endPoint x: 68, endPoint y: 147, distance: 12.0
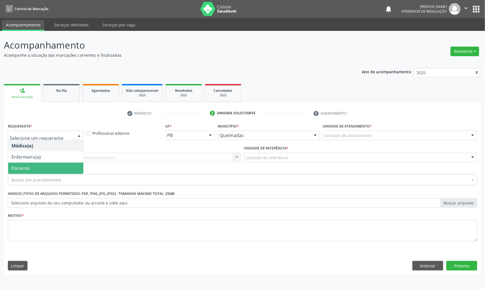
click at [68, 168] on span "Paciente" at bounding box center [45, 168] width 75 height 11
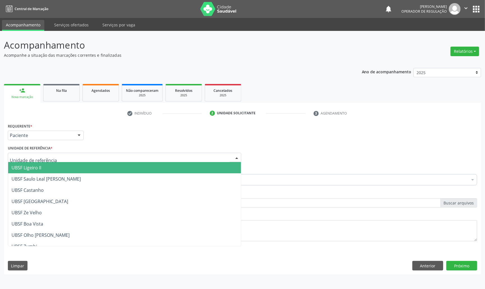
click at [95, 155] on div at bounding box center [125, 158] width 234 height 10
type input "LU"
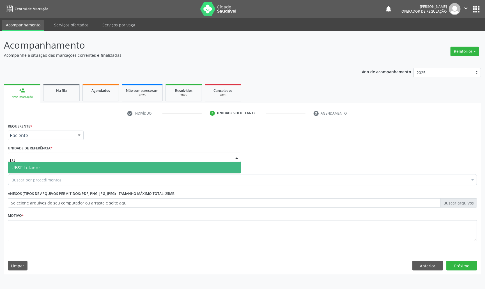
click at [91, 165] on span "UBSF Lutador" at bounding box center [124, 167] width 233 height 11
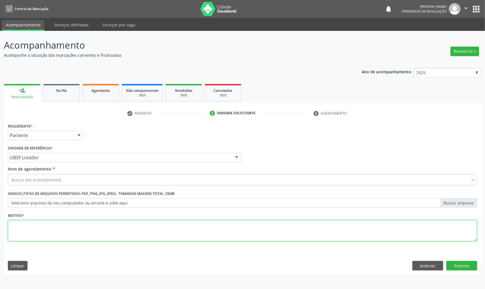
click at [81, 227] on textarea at bounding box center [243, 230] width 470 height 21
paste textarea "TRANSVAGINAL"
type textarea "TRANSVAGINAL"
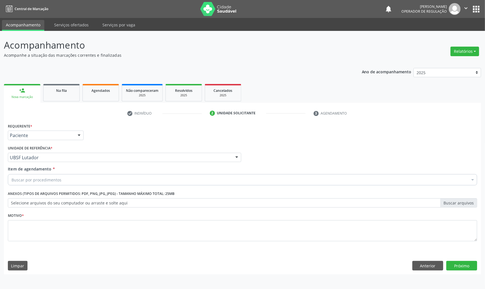
paste input "TRANSVAGINAL"
type input "TRANSVAGINAL"
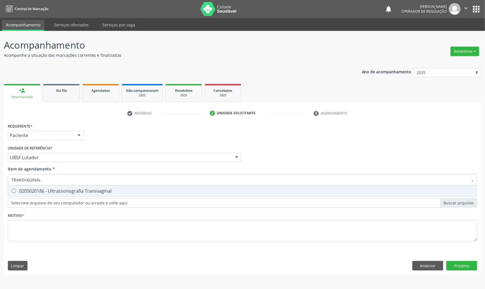
click at [53, 191] on div "0205020186 - Ultrassonografia Transvaginal" at bounding box center [243, 191] width 462 height 4
checkbox Transvaginal "true"
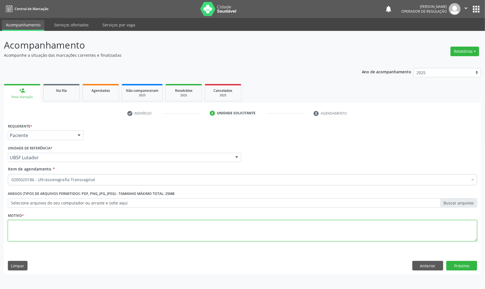
click at [96, 240] on textarea at bounding box center [243, 230] width 470 height 21
paste textarea "AVALIAÇÃO DE ROTINA 07/2025"
type textarea "AVALIAÇÃO DE ROTINA 07/2025"
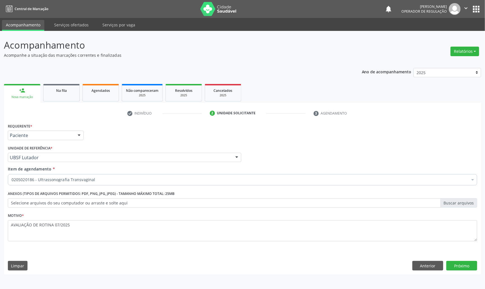
click at [468, 259] on div "Requerente * Paciente Médico(a) Enfermeiro(a) Paciente Nenhum resultado encontr…" at bounding box center [243, 198] width 478 height 152
click at [469, 263] on button "Próximo" at bounding box center [462, 266] width 31 height 10
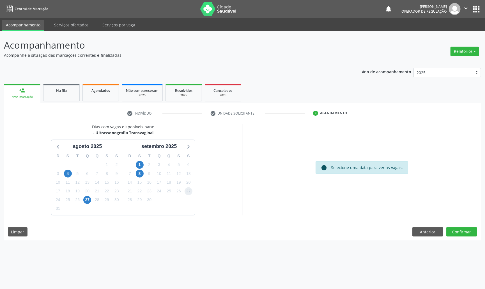
click at [188, 189] on span "27" at bounding box center [189, 191] width 8 height 8
click at [463, 231] on button "Confirmar" at bounding box center [462, 232] width 31 height 10
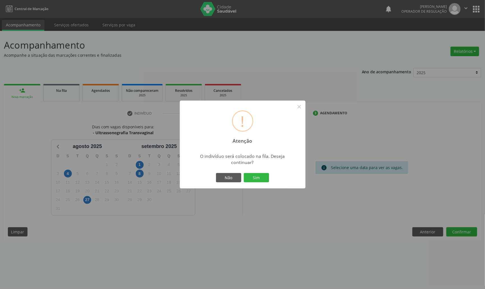
click at [244, 173] on button "Sim" at bounding box center [256, 178] width 25 height 10
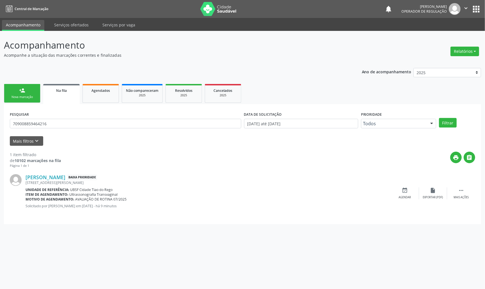
click at [22, 95] on div "Nova marcação" at bounding box center [22, 97] width 28 height 4
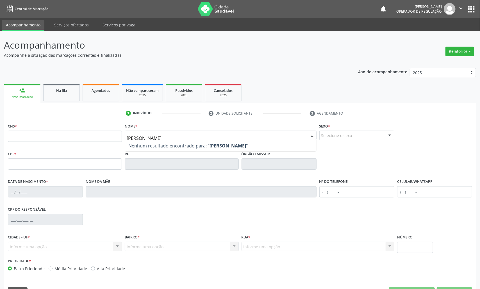
type input "[PERSON_NAME]"
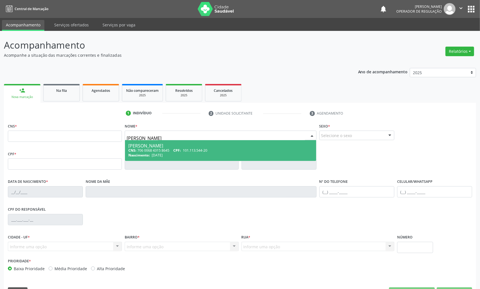
click at [171, 146] on div "[PERSON_NAME]" at bounding box center [220, 145] width 184 height 4
type input "706 0068 4315 8645"
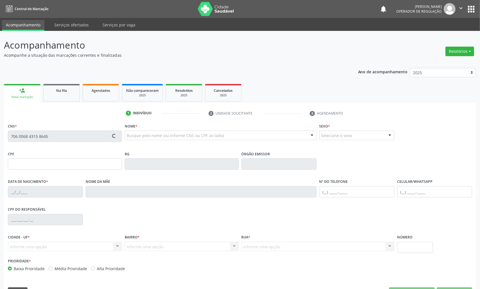
scroll to position [16, 0]
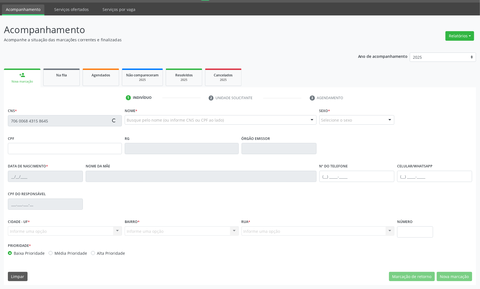
type input "101.113.544-20"
type input "[DATE]"
type input "[PERSON_NAME]"
type input "[PHONE_NUMBER]"
type input "45"
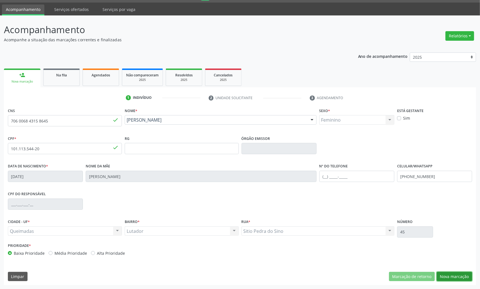
click at [464, 275] on button "Nova marcação" at bounding box center [454, 277] width 35 height 10
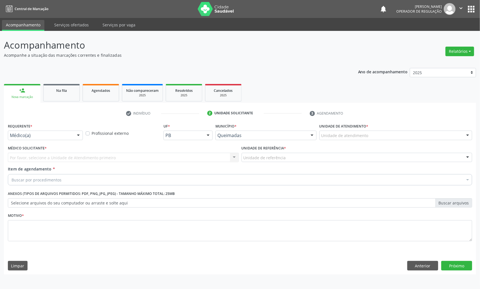
scroll to position [0, 0]
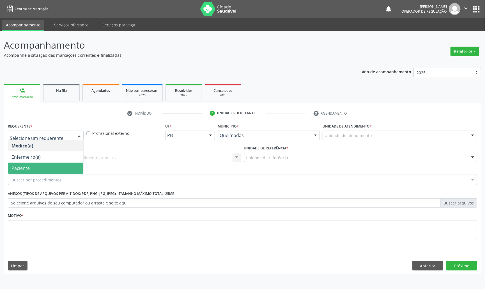
click at [41, 171] on span "Paciente" at bounding box center [45, 168] width 75 height 11
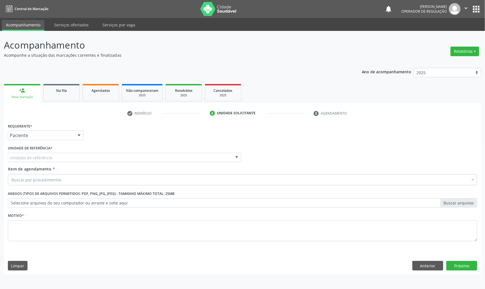
click at [68, 159] on div "Unidade de referência" at bounding box center [125, 158] width 234 height 10
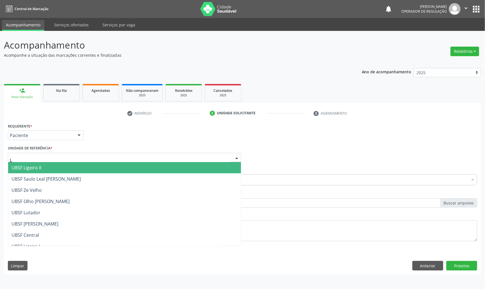
type input "LU"
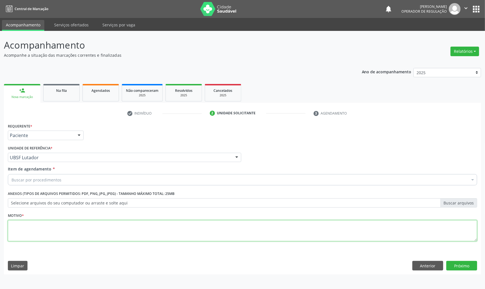
click at [61, 223] on textarea at bounding box center [243, 230] width 470 height 21
paste textarea "AVALIAÇÃO DE ROTINA 07/2025"
type textarea "AVALIAÇÃO DE ROTINA 07/2025 DOR"
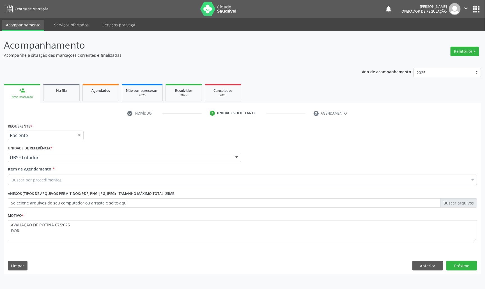
click at [108, 177] on div "Buscar por procedimentos" at bounding box center [243, 179] width 470 height 11
paste input "TRANSVAGINAL"
type input "TRANSVAGINAL"
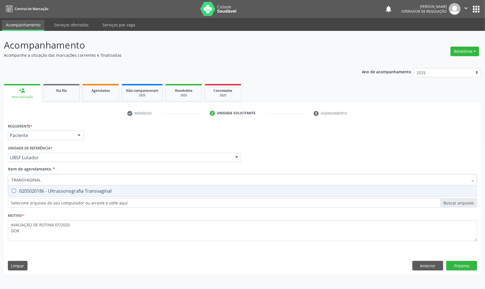
click at [109, 190] on div "0205020186 - Ultrassonografia Transvaginal" at bounding box center [243, 191] width 462 height 4
checkbox Transvaginal "true"
click at [463, 268] on div "Requerente * Paciente Médico(a) Enfermeiro(a) Paciente Nenhum resultado encontr…" at bounding box center [243, 198] width 478 height 152
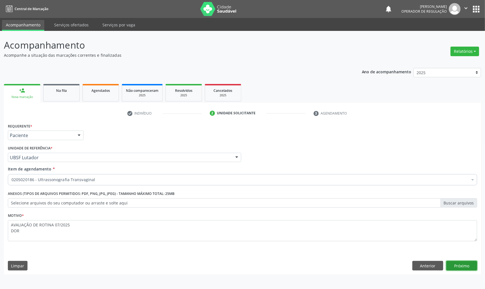
click at [468, 263] on button "Próximo" at bounding box center [462, 266] width 31 height 10
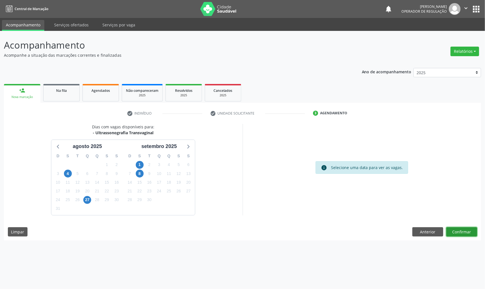
click at [465, 229] on button "Confirmar" at bounding box center [462, 232] width 31 height 10
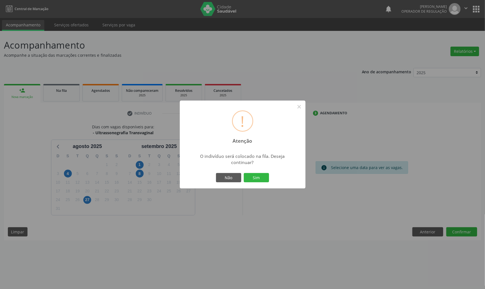
click at [244, 173] on button "Sim" at bounding box center [256, 178] width 25 height 10
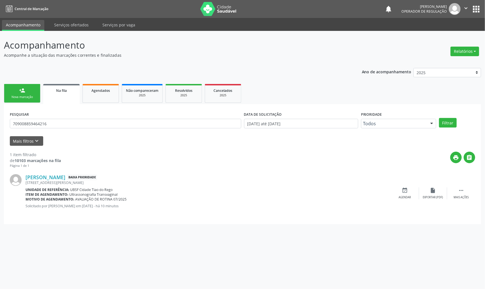
click at [12, 93] on link "person_add Nova marcação" at bounding box center [22, 93] width 36 height 19
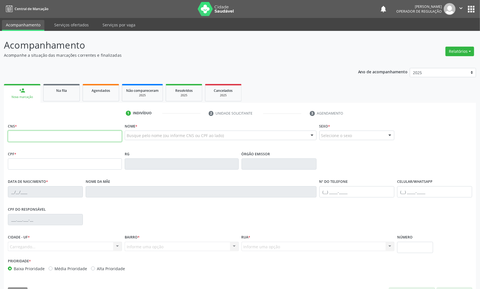
click at [33, 131] on input "text" at bounding box center [65, 136] width 114 height 11
type input "700 0068 9008 9906"
type input "953.123.234-20"
type input "[DATE]"
type input "[PERSON_NAME]"
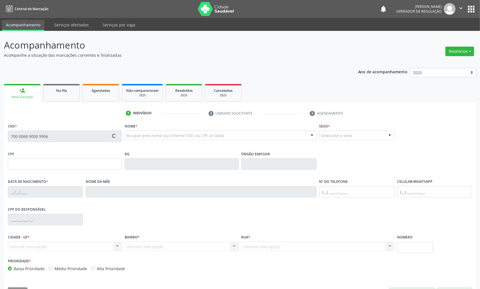
type input "[PHONE_NUMBER]"
type input "124"
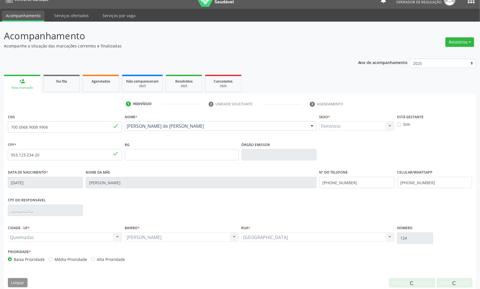
scroll to position [16, 0]
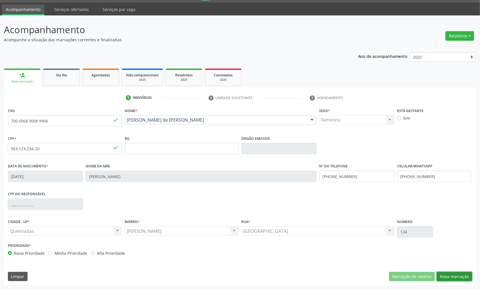
click at [462, 275] on button "Nova marcação" at bounding box center [454, 277] width 35 height 10
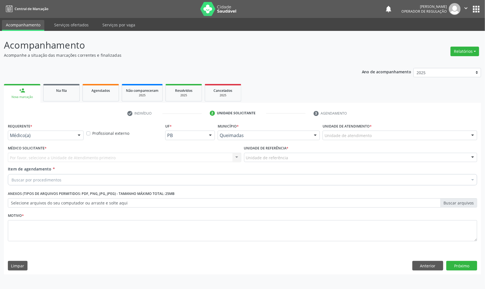
drag, startPoint x: 25, startPoint y: 134, endPoint x: 28, endPoint y: 146, distance: 12.9
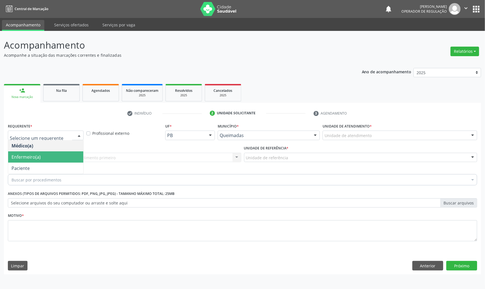
click at [33, 161] on span "Enfermeiro(a)" at bounding box center [45, 156] width 75 height 11
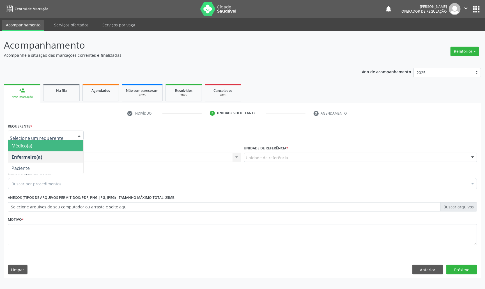
drag, startPoint x: 45, startPoint y: 134, endPoint x: 44, endPoint y: 138, distance: 3.4
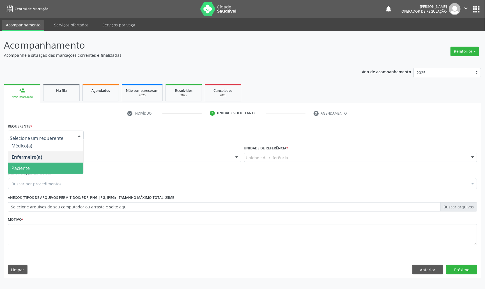
click at [39, 167] on span "Paciente" at bounding box center [45, 168] width 75 height 11
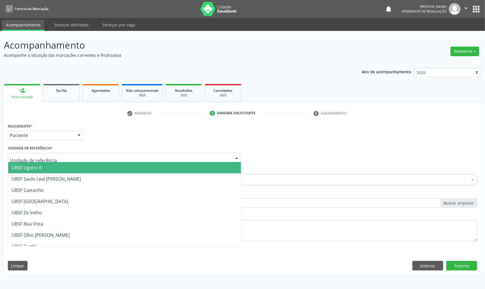
click at [99, 153] on div at bounding box center [125, 158] width 234 height 10
type input "AN"
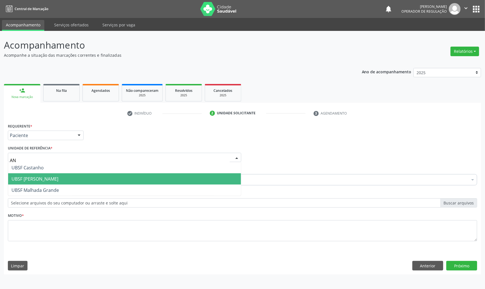
click at [92, 181] on span "UBSF [PERSON_NAME]" at bounding box center [124, 178] width 233 height 11
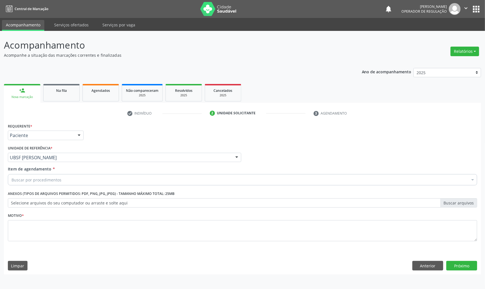
click at [76, 243] on fieldset "Motivo *" at bounding box center [243, 228] width 470 height 34
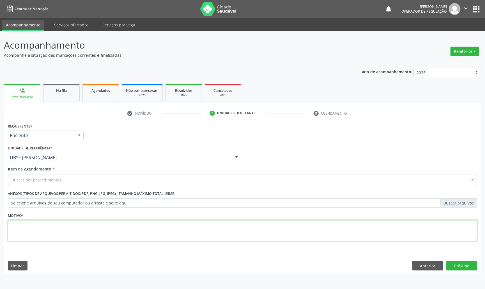
click at [70, 230] on textarea at bounding box center [243, 230] width 470 height 21
paste textarea "TRANSVAGINAL"
type textarea "TRANSVAGINAL"
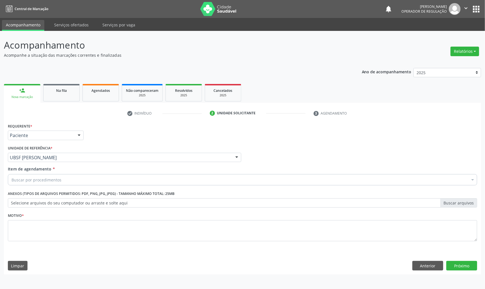
click at [62, 176] on div "Buscar por procedimentos" at bounding box center [243, 179] width 470 height 11
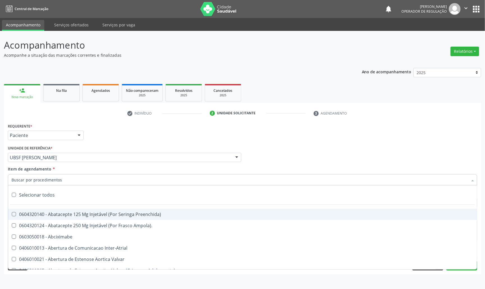
paste input "TRANSVAGINAL"
type input "TRANSVAGINAL"
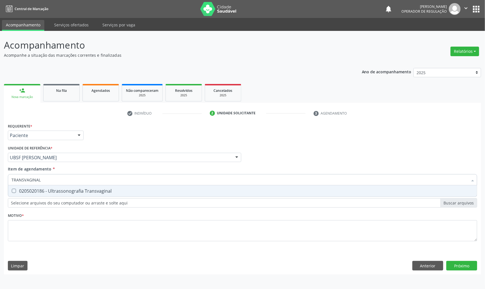
click at [66, 192] on div "0205020186 - Ultrassonografia Transvaginal" at bounding box center [243, 191] width 462 height 4
checkbox Transvaginal "true"
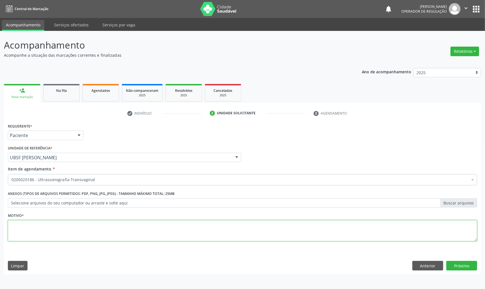
click at [51, 228] on textarea at bounding box center [243, 230] width 470 height 21
paste textarea "AVALIAÇÃO DE ROTINA 07/2025"
type textarea "AVALIAÇÃO DE ROTINA 07/2025"
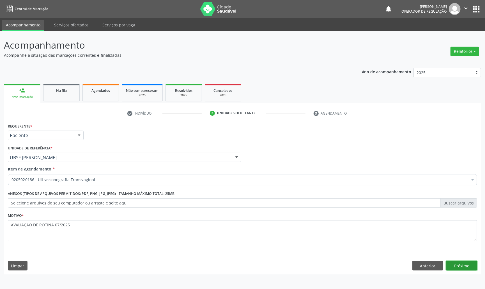
click at [472, 266] on button "Próximo" at bounding box center [462, 266] width 31 height 10
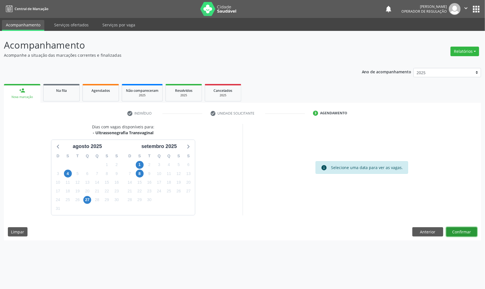
click at [462, 228] on button "Confirmar" at bounding box center [462, 232] width 31 height 10
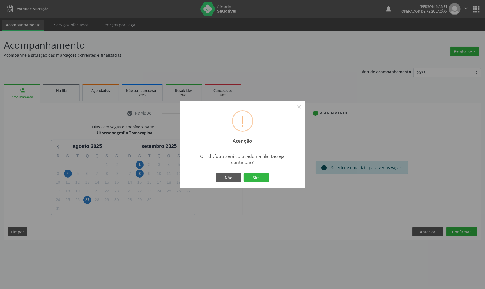
click at [244, 173] on button "Sim" at bounding box center [256, 178] width 25 height 10
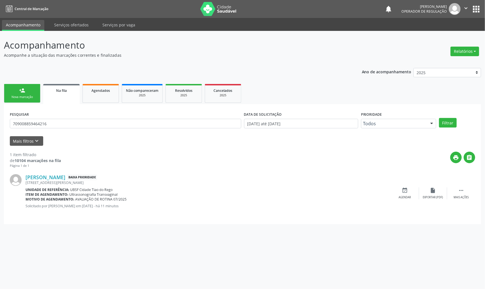
click at [14, 95] on div "Nova marcação" at bounding box center [22, 97] width 28 height 4
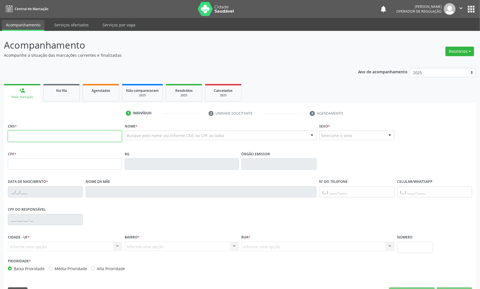
click at [44, 135] on input "text" at bounding box center [65, 136] width 114 height 11
type input "700 0046 6545 0409"
type input "090.149.384-89"
type input "[DATE]"
type input "[PERSON_NAME] do Desterro de Moura"
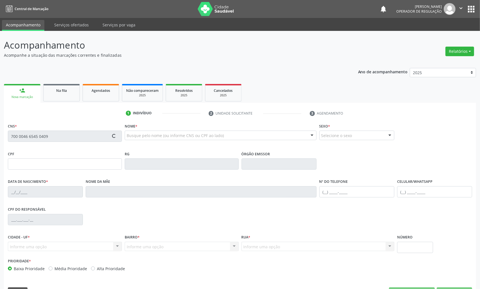
type input "[PHONE_NUMBER]"
type input "498"
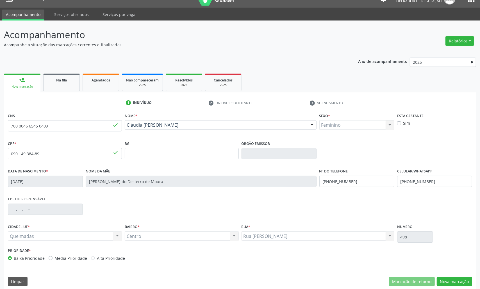
scroll to position [16, 0]
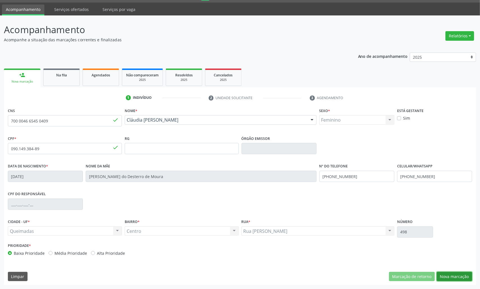
click at [469, 272] on button "Nova marcação" at bounding box center [454, 277] width 35 height 10
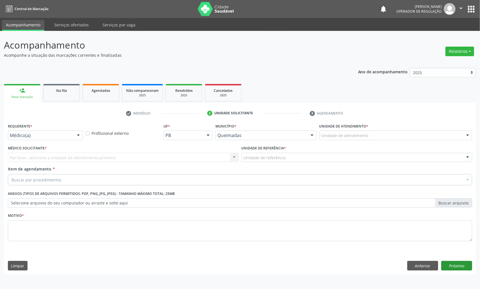
scroll to position [0, 0]
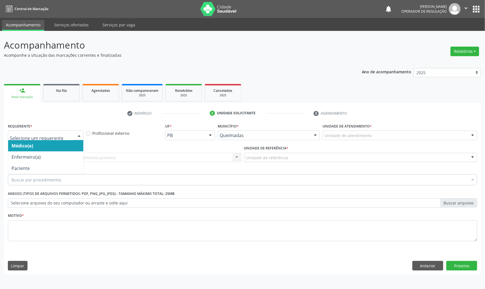
drag, startPoint x: 74, startPoint y: 132, endPoint x: 54, endPoint y: 159, distance: 33.9
click at [72, 132] on div at bounding box center [46, 136] width 76 height 10
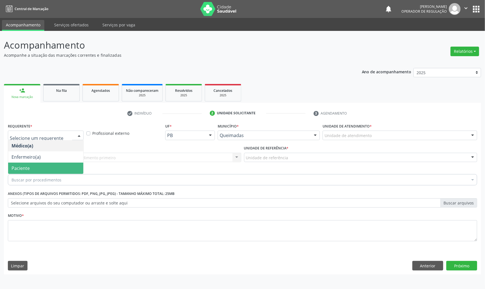
click at [53, 169] on span "Paciente" at bounding box center [45, 168] width 75 height 11
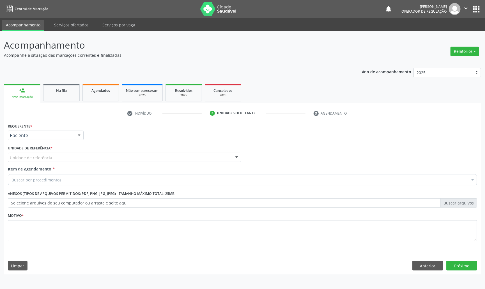
click at [65, 158] on div "C Unidade de referência" at bounding box center [125, 158] width 234 height 10
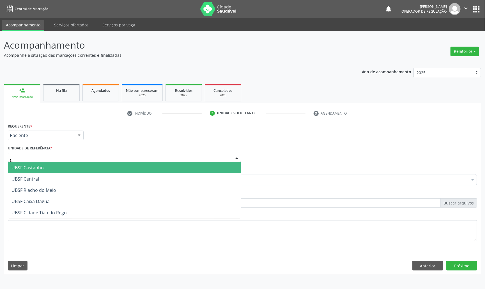
type input "CE"
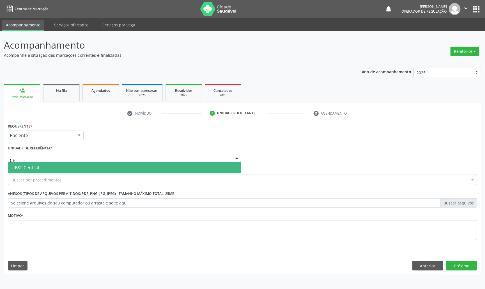
click at [60, 168] on span "UBSF Central" at bounding box center [124, 167] width 233 height 11
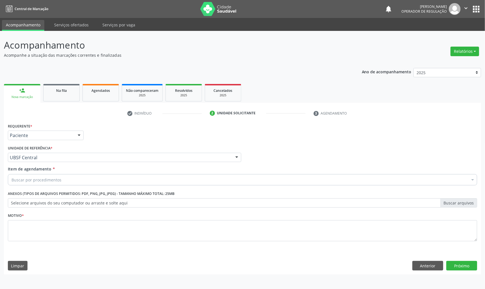
click at [65, 176] on div "Buscar por procedimentos" at bounding box center [243, 179] width 470 height 11
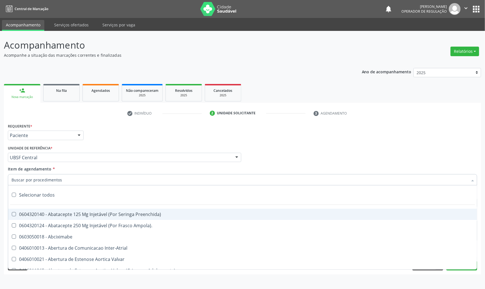
click at [209, 129] on div "Requerente * Paciente Médico(a) Enfermeiro(a) Paciente Nenhum resultado encontr…" at bounding box center [242, 133] width 473 height 22
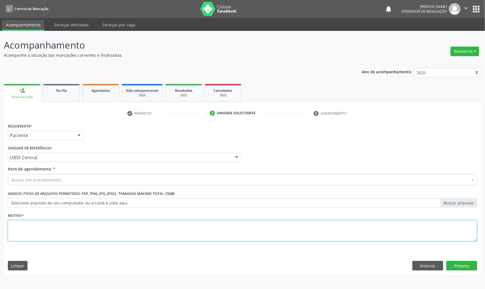
paste textarea "AVALIAÇÃO DE ROTINA 07/2025"
click at [59, 235] on textarea at bounding box center [243, 230] width 470 height 21
type textarea "AVALIAÇÃO DE ROTINA 07/2025"
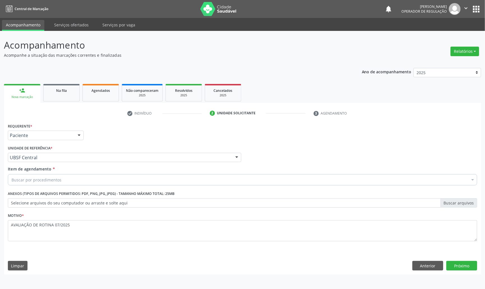
click at [72, 183] on div "Buscar por procedimentos" at bounding box center [243, 179] width 470 height 11
paste input "TRANSVAGINAL"
click at [86, 178] on div "Buscar por procedimentos" at bounding box center [243, 179] width 470 height 11
type input "TRANSVAGINAL"
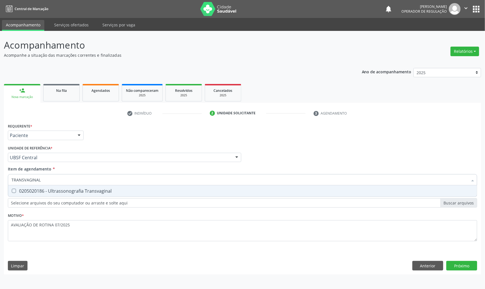
click at [69, 190] on div "0205020186 - Ultrassonografia Transvaginal" at bounding box center [243, 191] width 462 height 4
checkbox Transvaginal "true"
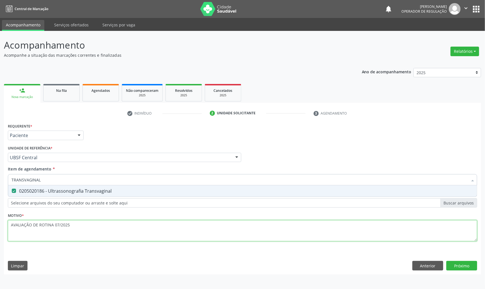
click at [99, 229] on div "Requerente * Paciente Médico(a) Enfermeiro(a) Paciente Nenhum resultado encontr…" at bounding box center [243, 185] width 470 height 127
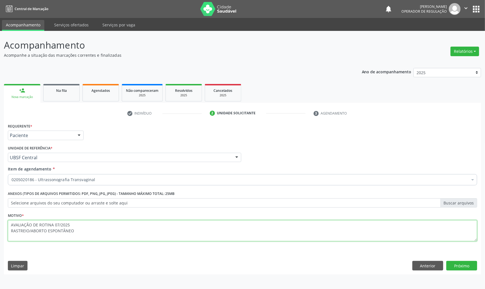
type textarea "AVALIAÇÃO DE ROTINA 07/2025 RASTREIO/ABORTO ESPONTÂNEO"
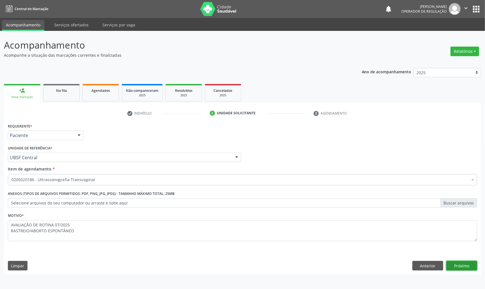
click button "Próximo" at bounding box center [462, 266] width 31 height 10
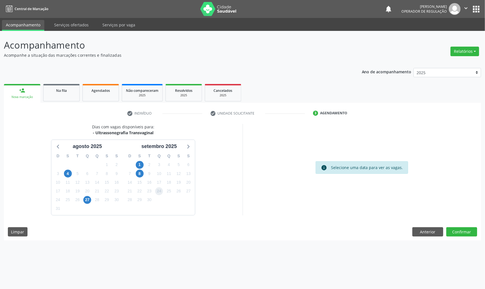
click at [161, 188] on span "24" at bounding box center [159, 191] width 8 height 8
click at [471, 231] on button "Confirmar" at bounding box center [462, 232] width 31 height 10
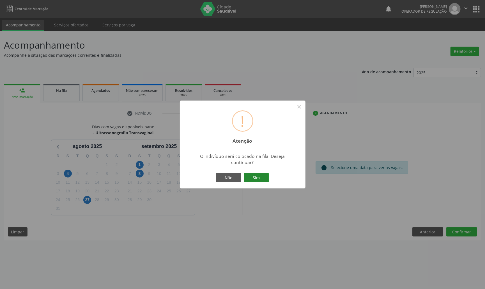
click at [260, 175] on button "Sim" at bounding box center [256, 178] width 25 height 10
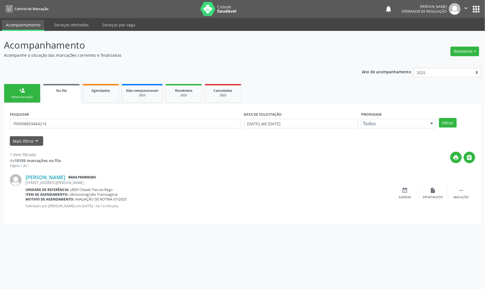
click at [18, 94] on link "person_add Nova marcação" at bounding box center [22, 93] width 36 height 19
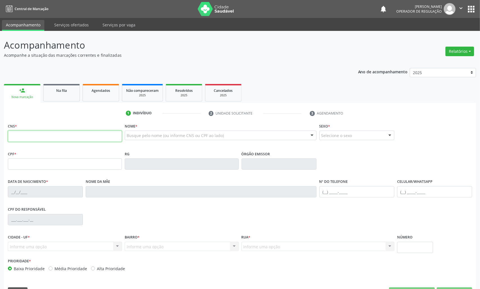
click at [37, 134] on input "text" at bounding box center [65, 136] width 114 height 11
type input "704 2077 7413 6083"
type input "094.356.414-07"
type input "[DATE]"
type input "[PERSON_NAME]"
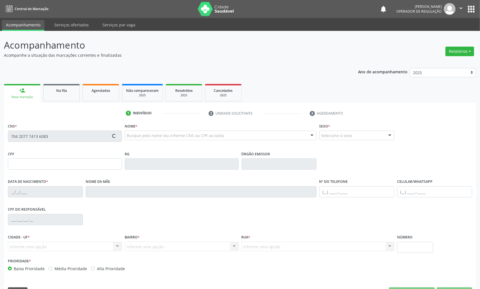
type input "[PHONE_NUMBER]"
type input "395.219.404-25"
type input "223"
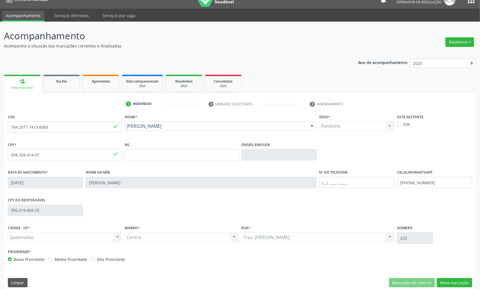
scroll to position [16, 0]
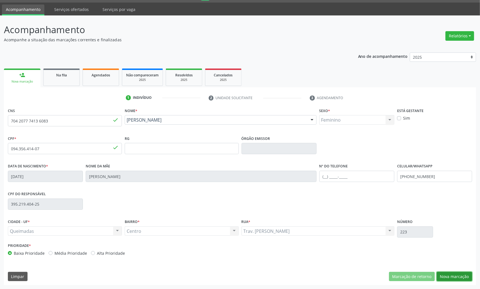
click at [449, 279] on button "Nova marcação" at bounding box center [454, 277] width 35 height 10
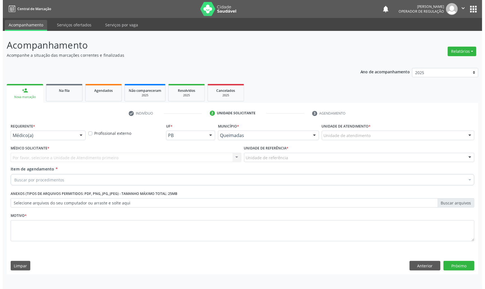
scroll to position [0, 0]
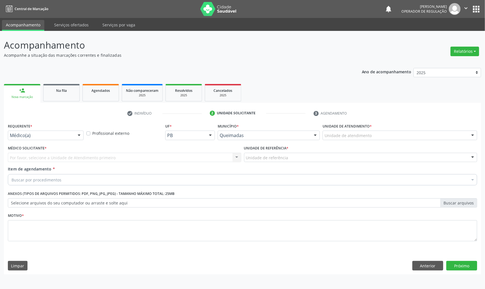
drag, startPoint x: 34, startPoint y: 134, endPoint x: 31, endPoint y: 146, distance: 12.1
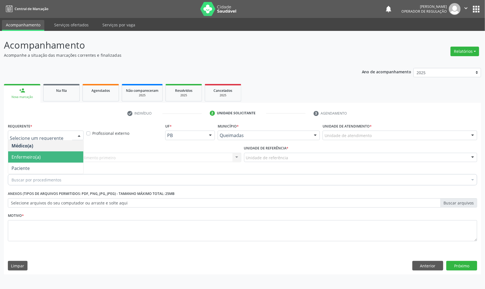
click at [31, 163] on span "Paciente" at bounding box center [45, 168] width 75 height 11
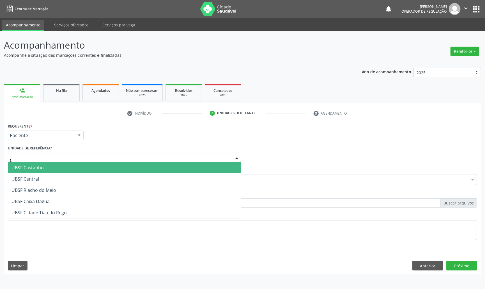
type input "CE"
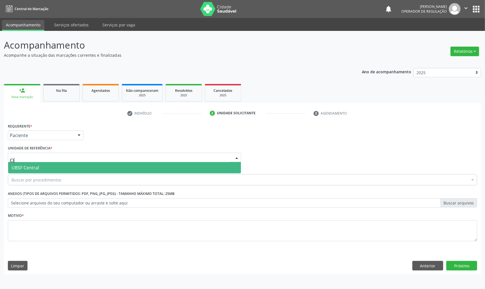
click at [39, 168] on span "UBSF Central" at bounding box center [124, 167] width 233 height 11
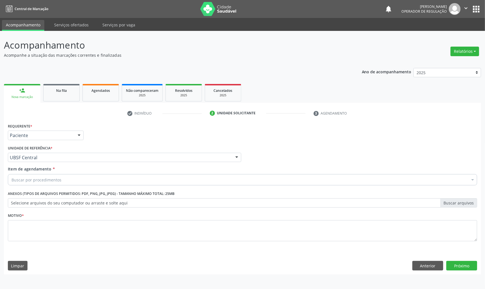
paste input "TRANSVAGINAL"
type input "TRANSVAGINAL"
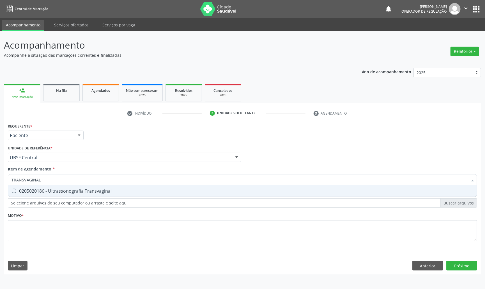
click at [47, 191] on div "0205020186 - Ultrassonografia Transvaginal" at bounding box center [243, 191] width 462 height 4
checkbox Transvaginal "true"
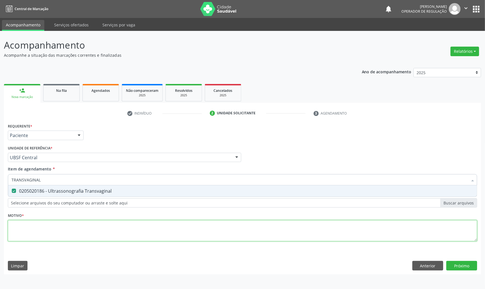
click at [45, 227] on div "Requerente * Paciente Médico(a) Enfermeiro(a) Paciente Nenhum resultado encontr…" at bounding box center [243, 185] width 470 height 127
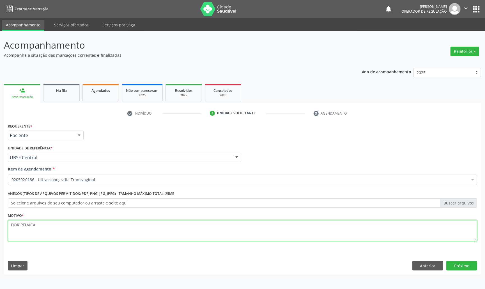
click at [54, 226] on textarea "DOR PÉLVICA" at bounding box center [243, 230] width 470 height 21
paste textarea "AVALIAÇÃO DE ROTINA 07/2025"
type textarea "AVALIAÇÃO DE ROTINA 07/2025 DOR PÉLVICA"
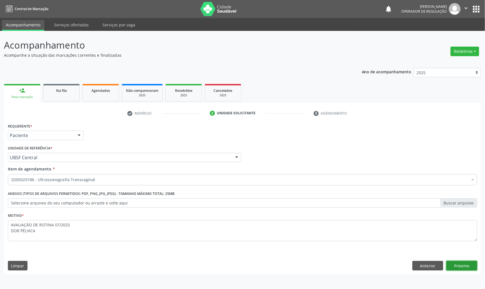
click button "Próximo" at bounding box center [462, 266] width 31 height 10
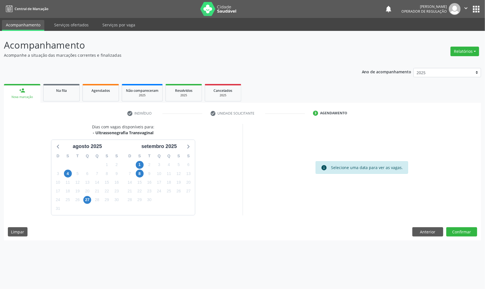
click at [183, 185] on div "19" at bounding box center [179, 182] width 10 height 9
click at [183, 189] on div "26" at bounding box center [179, 191] width 10 height 9
click at [181, 189] on span "26" at bounding box center [179, 191] width 8 height 8
click at [446, 229] on div "Anterior Confirmar" at bounding box center [445, 232] width 65 height 10
click at [449, 229] on button "Confirmar" at bounding box center [462, 232] width 31 height 10
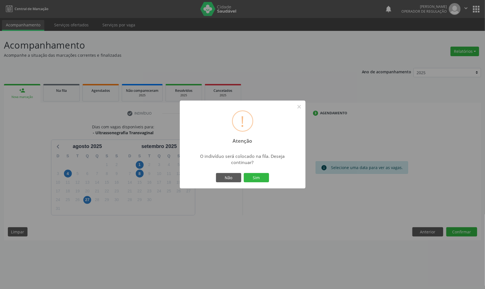
click at [244, 173] on button "Sim" at bounding box center [256, 178] width 25 height 10
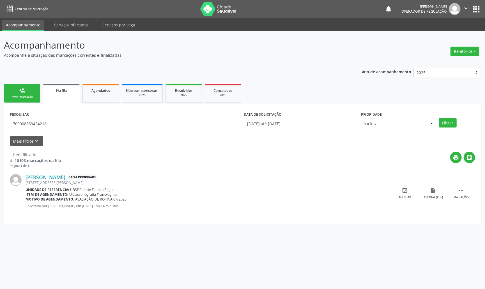
click at [20, 89] on div "person_add" at bounding box center [22, 90] width 6 height 6
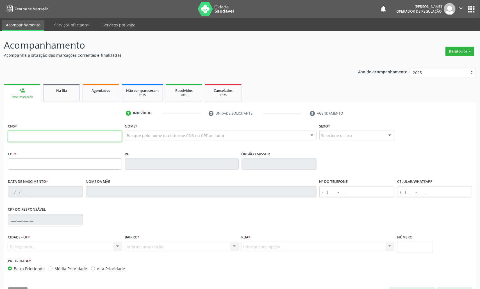
click at [16, 134] on input "text" at bounding box center [65, 136] width 114 height 11
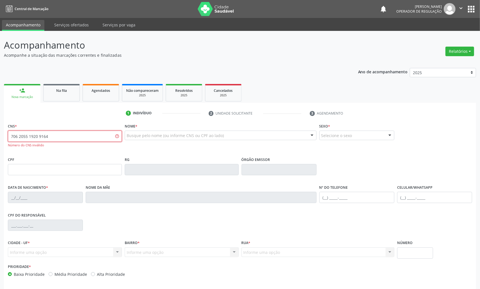
type input "706 2055 1920 9164"
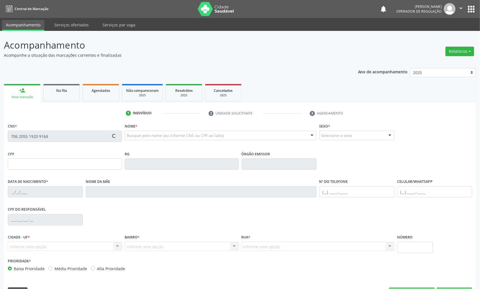
type input "100.994.287-50"
type input "21/05/1972"
type input "Zelia Cavalcante da Silva"
type input "(21) 99104-7265"
type input "121"
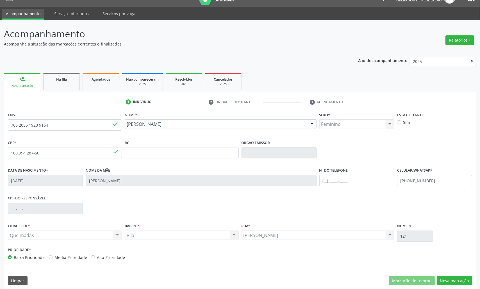
scroll to position [16, 0]
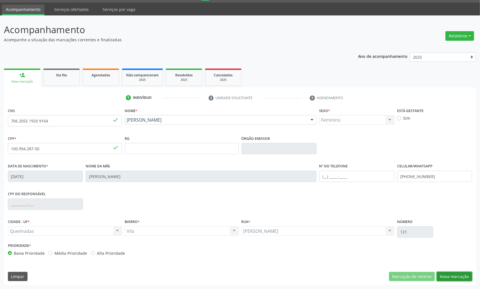
drag, startPoint x: 469, startPoint y: 272, endPoint x: 471, endPoint y: 265, distance: 7.2
click at [469, 272] on button "Nova marcação" at bounding box center [454, 277] width 35 height 10
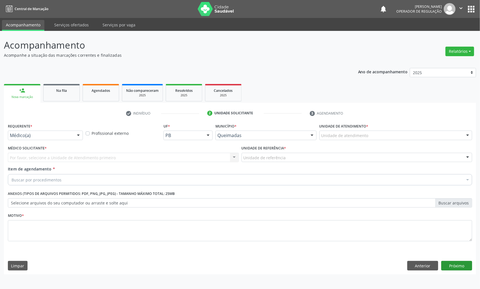
scroll to position [0, 0]
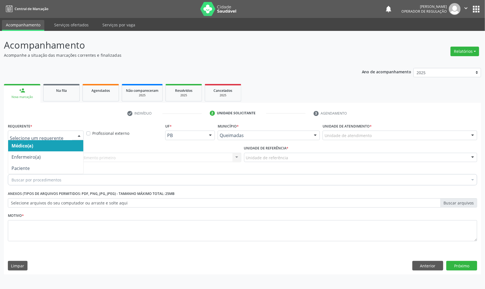
drag, startPoint x: 66, startPoint y: 135, endPoint x: 40, endPoint y: 173, distance: 45.6
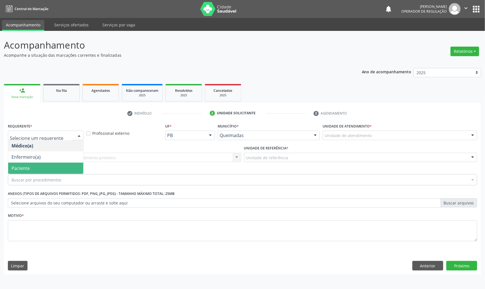
click at [38, 168] on span "Paciente" at bounding box center [45, 168] width 75 height 11
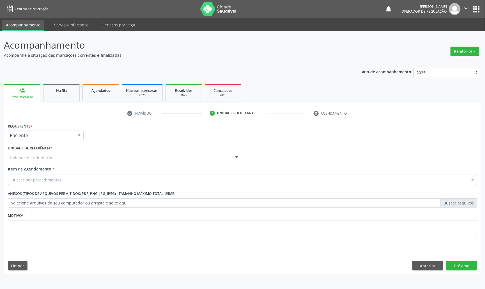
click at [81, 154] on div "Unidade de referência" at bounding box center [125, 158] width 234 height 10
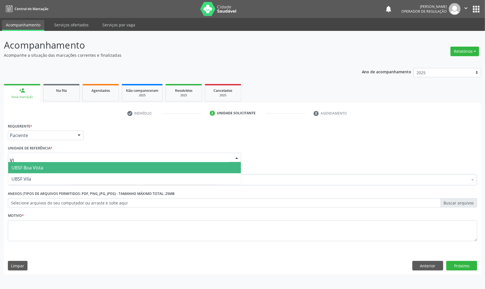
type input "VIL"
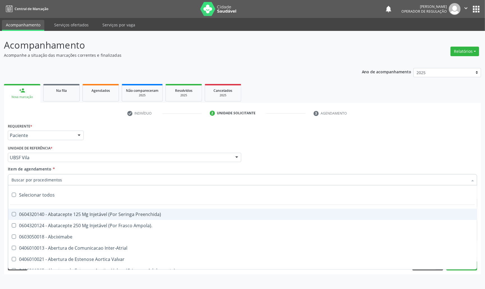
paste input "AVALIAÇÃO DE ROTINA 07/2025"
type input "AVALIAÇÃO DE ROTINA 07/2025"
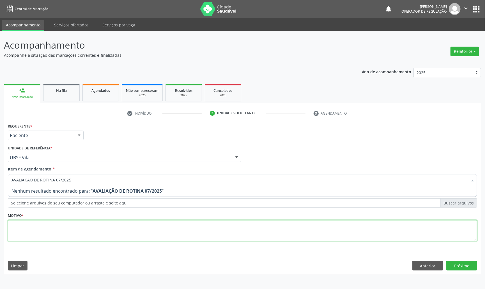
click at [61, 230] on div "Requerente * Paciente Médico(a) Enfermeiro(a) Paciente Nenhum resultado encontr…" at bounding box center [243, 185] width 470 height 127
paste textarea "AVALIAÇÃO DE ROTINA 07/2025"
type textarea "AVALIAÇÃO DE ROTINA 07/2025"
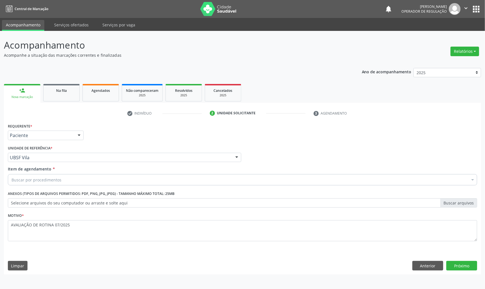
click at [31, 174] on div "Buscar por procedimentos" at bounding box center [243, 179] width 470 height 11
paste input "TRANSVAGINAL"
type input "TRANSVAGINAL"
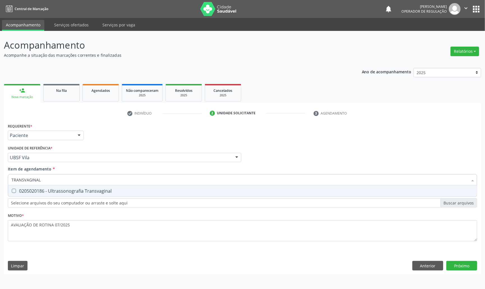
click at [44, 195] on span "0205020186 - Ultrassonografia Transvaginal" at bounding box center [242, 190] width 469 height 11
checkbox Transvaginal "true"
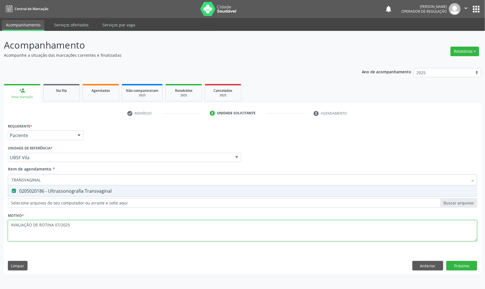
click at [88, 227] on div "Requerente * Paciente Médico(a) Enfermeiro(a) Paciente Nenhum resultado encontr…" at bounding box center [243, 185] width 470 height 127
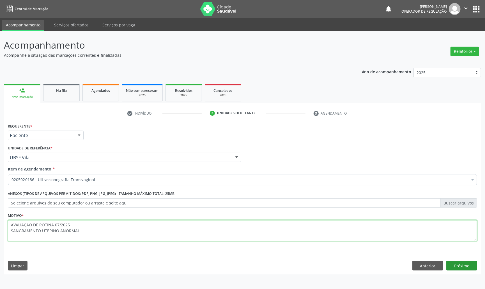
type textarea "AVALIAÇÃO DE ROTINA 07/2025 SANGRAMENTO UTERINO ANORMAL"
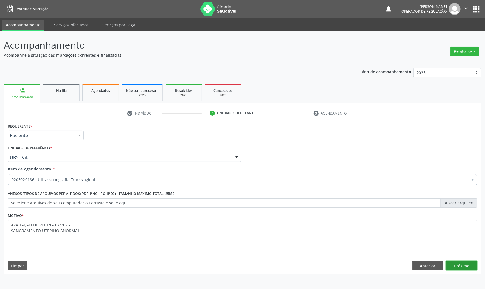
click at [468, 264] on button "Próximo" at bounding box center [462, 266] width 31 height 10
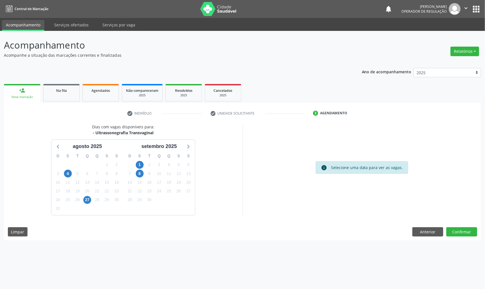
click at [184, 185] on div "20" at bounding box center [189, 182] width 10 height 9
click at [186, 184] on span "20" at bounding box center [189, 182] width 8 height 8
click at [463, 230] on button "Confirmar" at bounding box center [462, 232] width 31 height 10
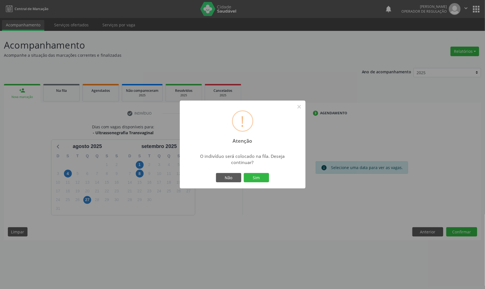
click at [244, 173] on button "Sim" at bounding box center [256, 178] width 25 height 10
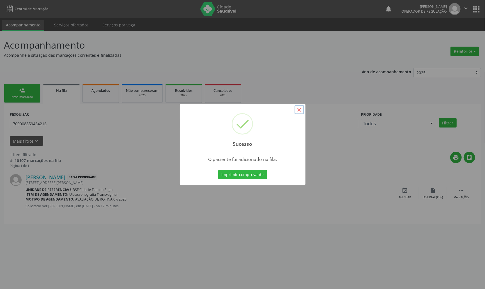
click at [296, 109] on button "×" at bounding box center [300, 110] width 10 height 10
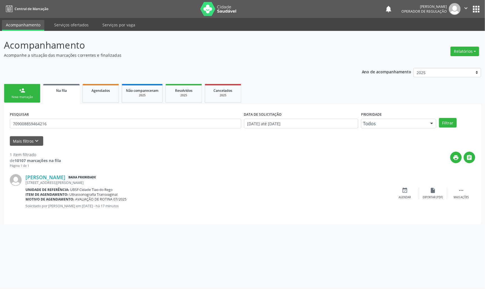
click at [17, 97] on div "Nova marcação" at bounding box center [22, 97] width 28 height 4
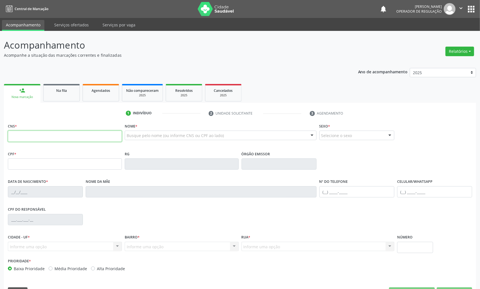
click at [27, 131] on input "text" at bounding box center [65, 136] width 114 height 11
type input "703 4061 6024 4200"
type input "025.640.704-50"
type input "08/03/1974"
type input "Maria Vandete Lopes"
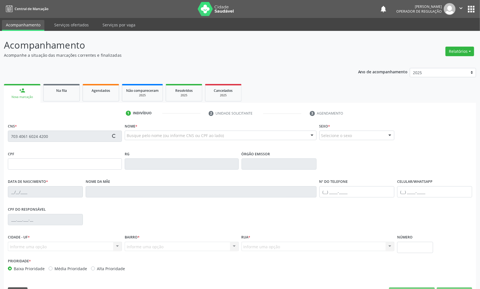
type input "(83) 99349-8374"
type input "107"
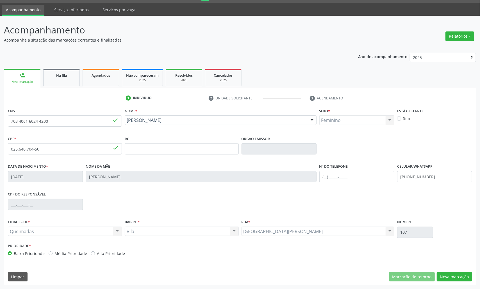
scroll to position [16, 0]
drag, startPoint x: 465, startPoint y: 278, endPoint x: 462, endPoint y: 272, distance: 7.2
click at [465, 278] on button "Nova marcação" at bounding box center [454, 277] width 35 height 10
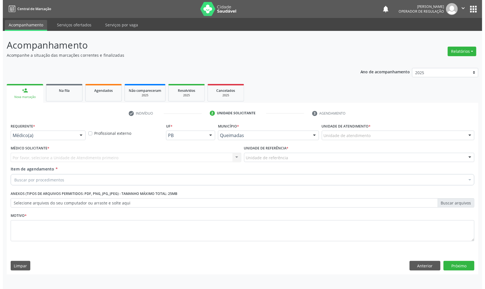
scroll to position [0, 0]
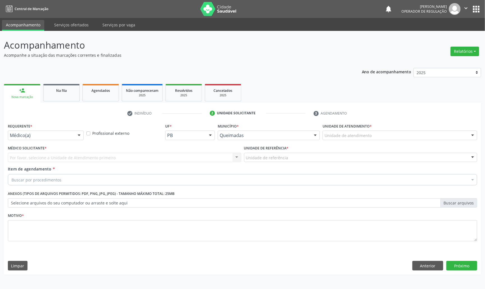
click at [23, 131] on div "Médico(a)" at bounding box center [46, 136] width 76 height 10
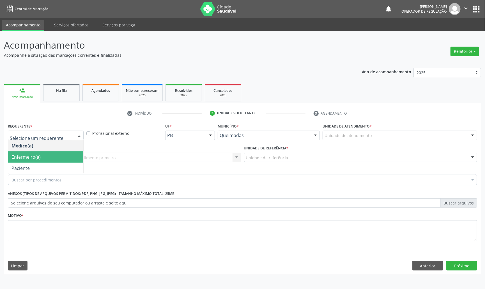
drag, startPoint x: 32, startPoint y: 164, endPoint x: 49, endPoint y: 158, distance: 17.9
click at [33, 164] on span "Paciente" at bounding box center [45, 168] width 75 height 11
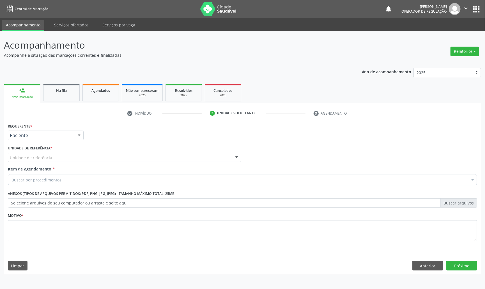
click at [54, 156] on div "Unidade de referência" at bounding box center [125, 158] width 234 height 10
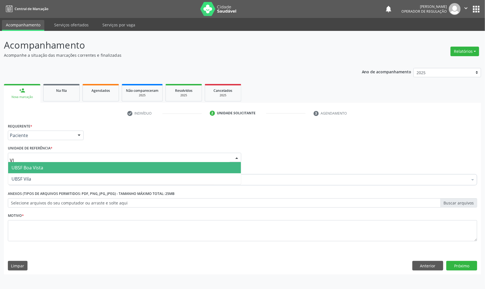
type input "VIL"
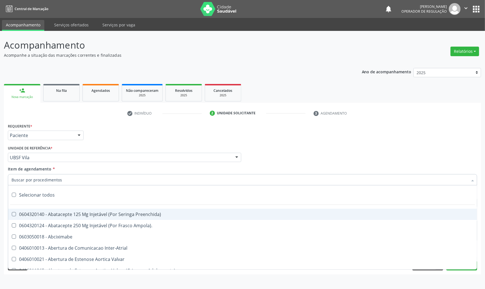
paste input "TRANSVAGINAL"
type input "TRANSVAGINAL"
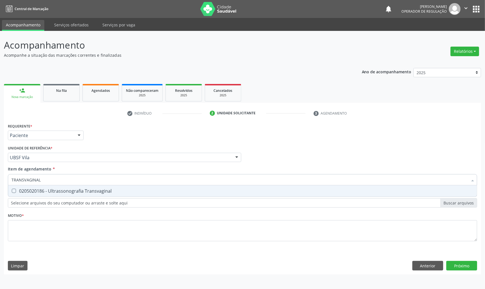
click at [55, 191] on div "0205020186 - Ultrassonografia Transvaginal" at bounding box center [243, 191] width 462 height 4
checkbox Transvaginal "true"
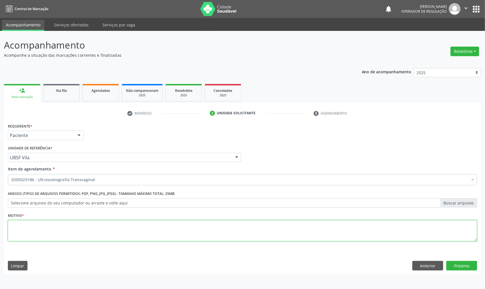
click at [93, 232] on textarea at bounding box center [243, 230] width 470 height 21
paste textarea "AVALIAÇÃO DE ROTINA 07/2025"
type textarea "AVALIAÇÃO DE ROTINA 07/2025"
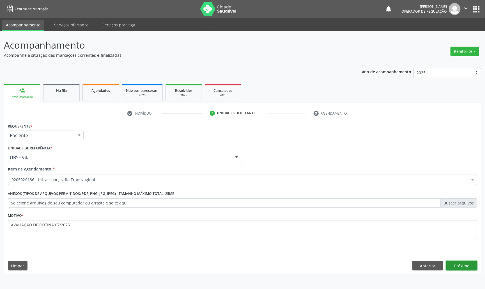
click at [461, 262] on button "Próximo" at bounding box center [462, 266] width 31 height 10
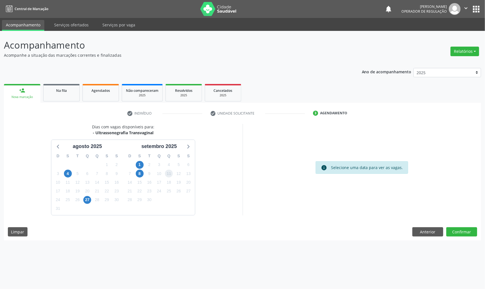
click at [167, 177] on span "11" at bounding box center [169, 174] width 8 height 8
click at [453, 232] on button "Confirmar" at bounding box center [462, 232] width 31 height 10
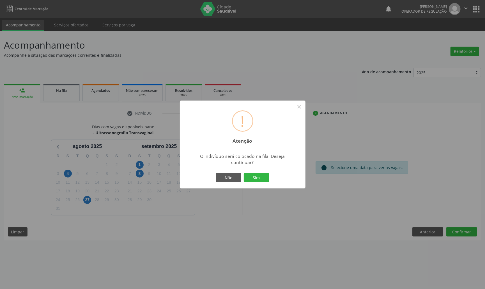
click at [244, 173] on button "Sim" at bounding box center [256, 178] width 25 height 10
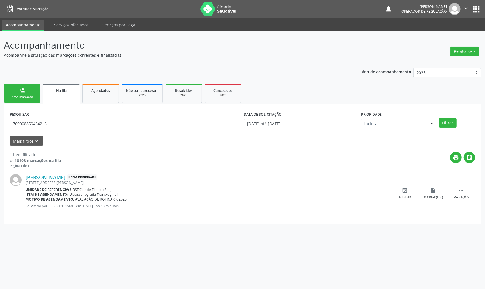
click at [477, 13] on button "apps" at bounding box center [477, 9] width 10 height 10
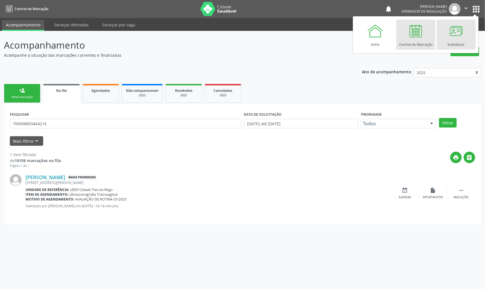
click at [449, 35] on div at bounding box center [456, 30] width 17 height 17
